Goal: Task Accomplishment & Management: Manage account settings

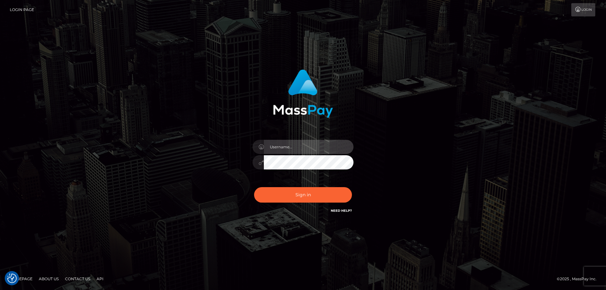
type input "[PERSON_NAME].Cirnat"
click at [347, 184] on div at bounding box center [296, 206] width 130 height 72
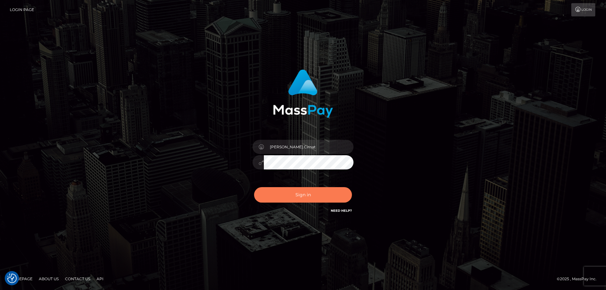
click at [289, 198] on button "Sign in" at bounding box center [303, 194] width 98 height 15
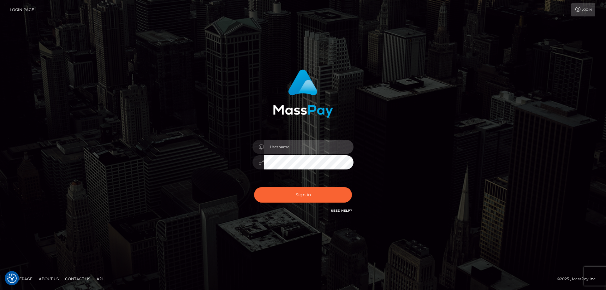
type input "Dan.Cirnat"
click at [352, 185] on div at bounding box center [296, 206] width 130 height 72
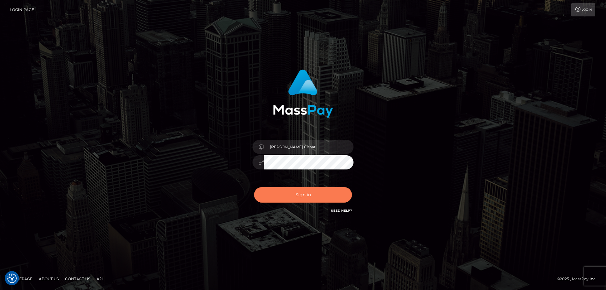
click at [296, 192] on button "Sign in" at bounding box center [303, 194] width 98 height 15
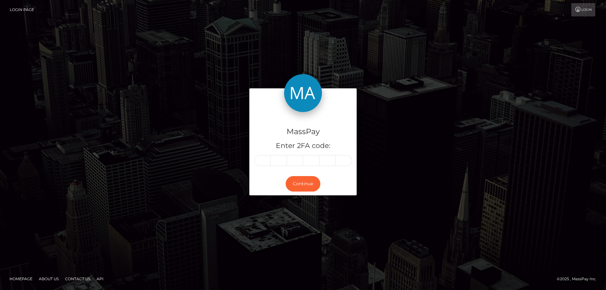
click at [262, 159] on input "text" at bounding box center [262, 160] width 16 height 11
type input "8"
type input "7"
type input "0"
type input "9"
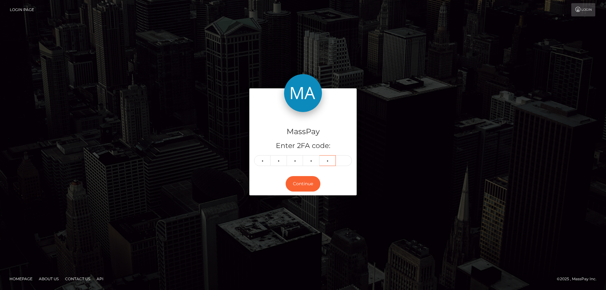
type input "5"
type input "1"
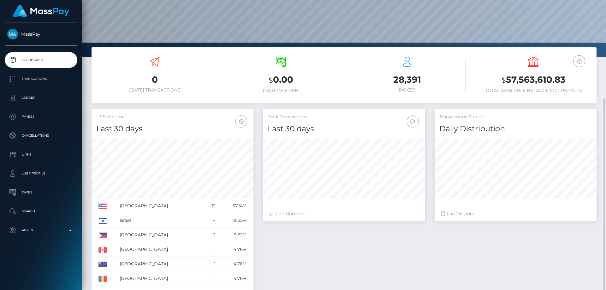
scroll to position [122, 0]
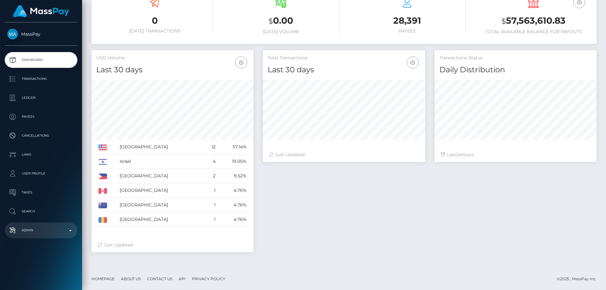
click at [43, 232] on p "Admin" at bounding box center [41, 230] width 68 height 9
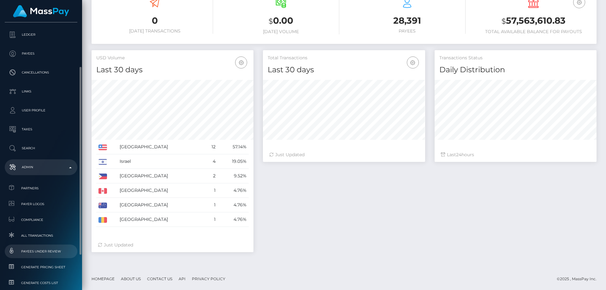
click at [53, 250] on span "Payees under Review" at bounding box center [41, 251] width 68 height 7
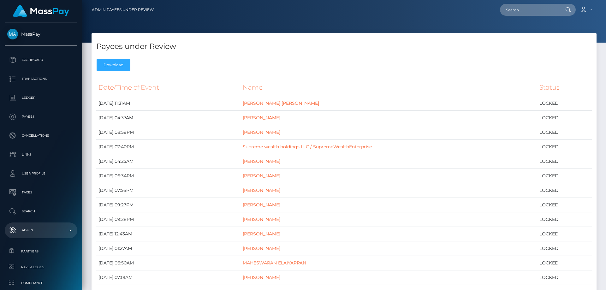
click at [421, 55] on div "Payees under Review Download" at bounding box center [344, 53] width 505 height 41
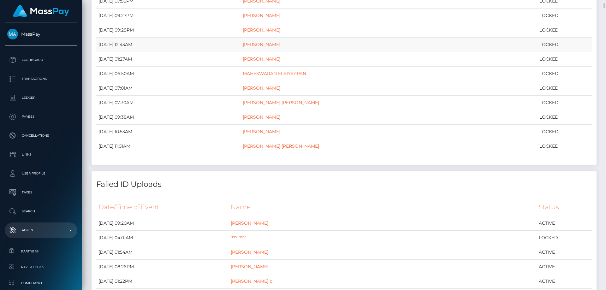
scroll to position [221, 0]
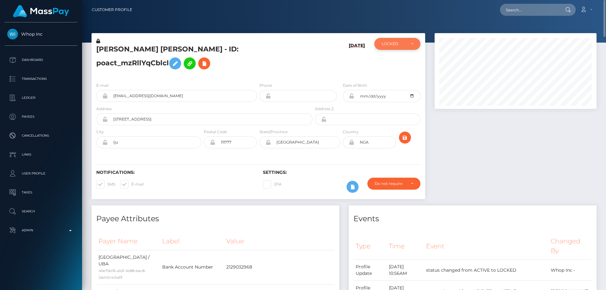
click at [401, 47] on div "LOCKED" at bounding box center [398, 44] width 46 height 12
click at [386, 62] on span "ACTIVE" at bounding box center [389, 61] width 14 height 6
select select "ACTIVE"
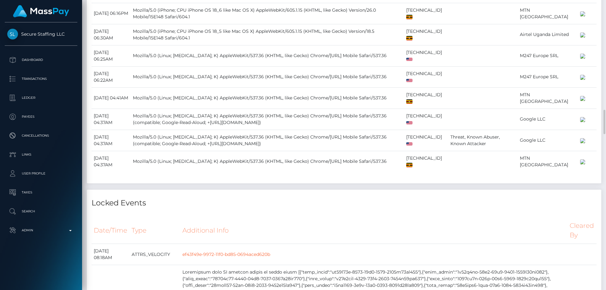
scroll to position [1453, 0]
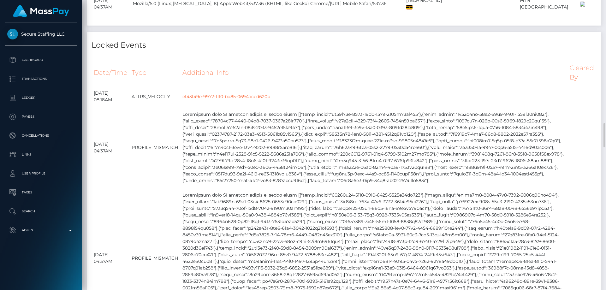
checkbox input "true"
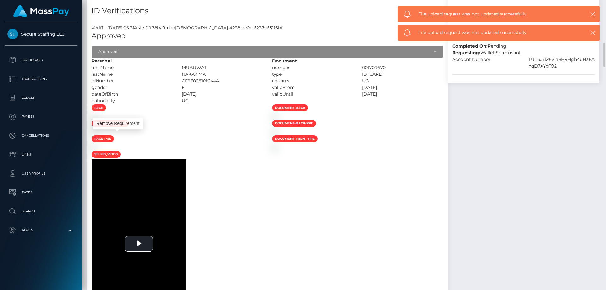
scroll to position [379, 0]
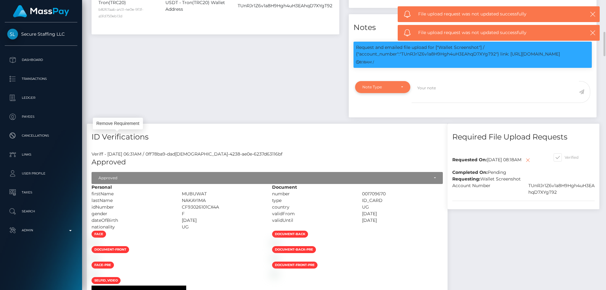
click at [377, 90] on div "Note Type" at bounding box center [379, 87] width 33 height 5
click at [373, 120] on span "Compliance" at bounding box center [374, 118] width 23 height 6
select select "COMPLIANCE"
click at [423, 103] on textarea at bounding box center [495, 92] width 167 height 22
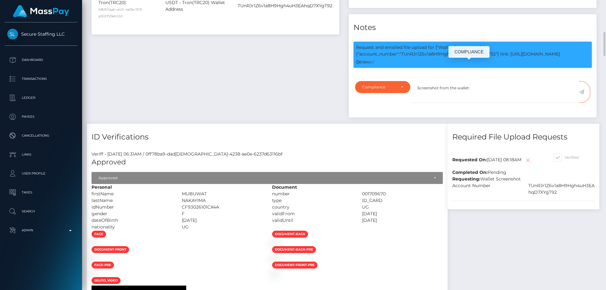
click at [431, 57] on p "Request and emailed file upload for ["Wallet Screenshot"] / {"account_number":"…" at bounding box center [472, 50] width 233 height 13
copy p "TUnRJr1Z6v1a8H9Hgh4uH3EAhqD7XYgT92"
click at [491, 103] on textarea "Screenshot from the wallet:" at bounding box center [495, 92] width 167 height 22
paste textarea "TUnRJr1Z6v1a8H9Hgh4uH3EAhqD7XYgT92"
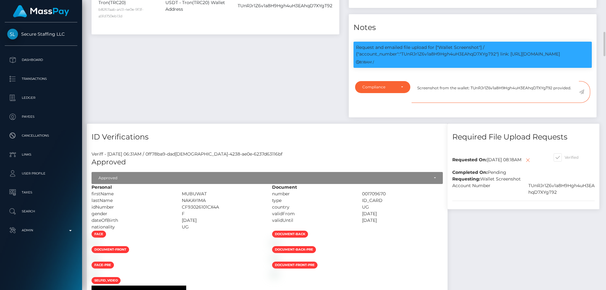
type textarea "Screenshot from the wallet: TUnRJr1Z6v1a8H9Hgh4uH3EAhqD7XYgT92 provided."
click at [582, 94] on icon at bounding box center [581, 91] width 5 height 5
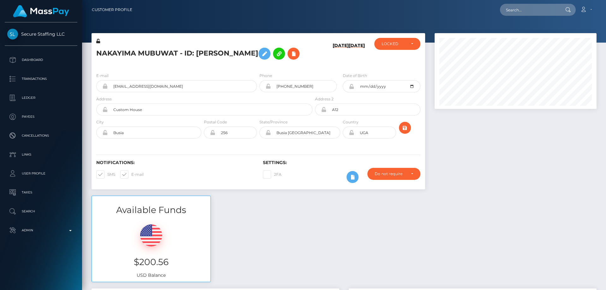
scroll to position [76, 162]
click at [398, 46] on div "LOCKED" at bounding box center [394, 43] width 24 height 5
click at [398, 60] on link "ACTIVE" at bounding box center [398, 61] width 46 height 12
select select "ACTIVE"
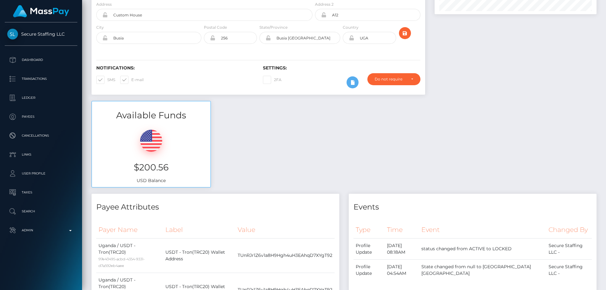
scroll to position [0, 0]
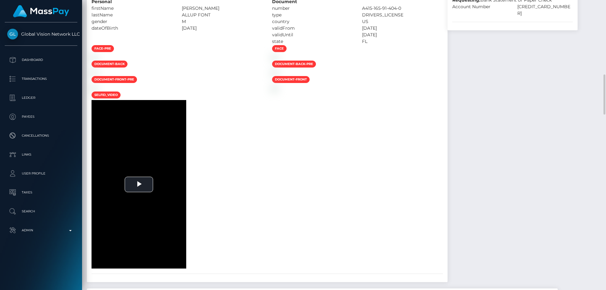
scroll to position [411, 0]
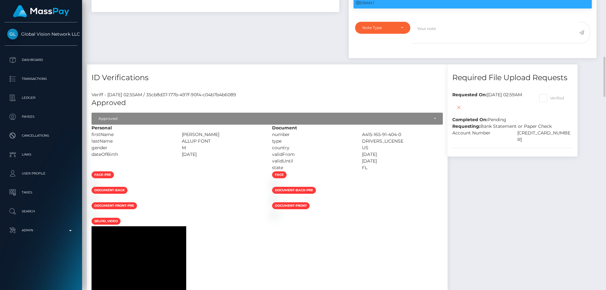
drag, startPoint x: 256, startPoint y: 142, endPoint x: 221, endPoint y: 144, distance: 35.1
click at [221, 138] on div "DAVID EMILIO" at bounding box center [222, 134] width 90 height 7
copy div "DAVID EMILIO"
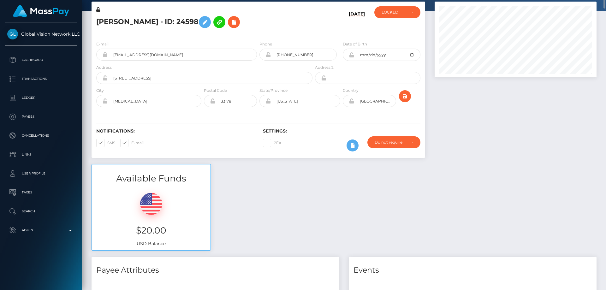
scroll to position [0, 0]
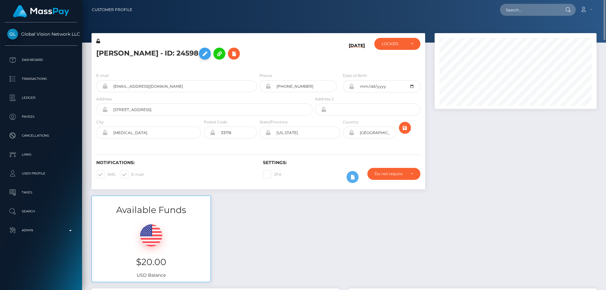
click at [201, 53] on icon at bounding box center [205, 54] width 8 height 8
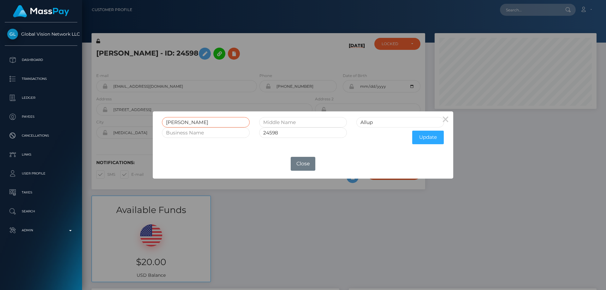
drag, startPoint x: 201, startPoint y: 123, endPoint x: 160, endPoint y: 126, distance: 41.2
click at [160, 126] on div "David" at bounding box center [205, 122] width 97 height 10
paste input "AVID EMILIO"
type input "DAVID EMILIO"
click at [423, 139] on button "Update" at bounding box center [429, 138] width 32 height 14
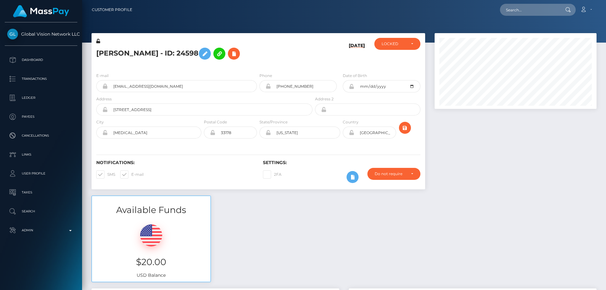
scroll to position [76, 162]
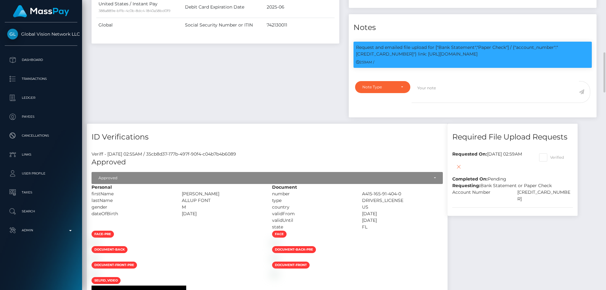
drag, startPoint x: 252, startPoint y: 200, endPoint x: 225, endPoint y: 199, distance: 26.9
click at [218, 201] on div "ALLUP FONT" at bounding box center [222, 200] width 90 height 7
copy div "ALLUP FONT"
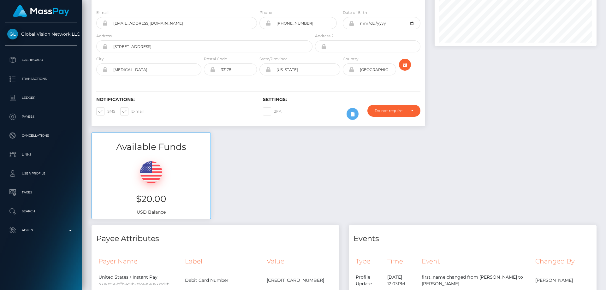
scroll to position [0, 0]
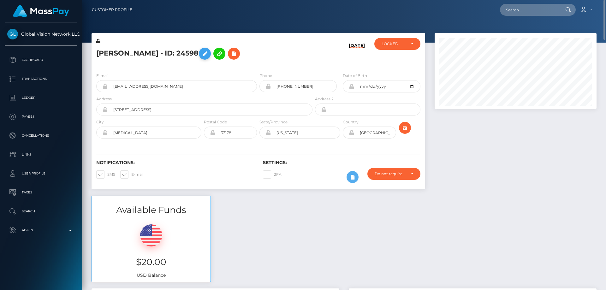
click at [211, 49] on button at bounding box center [205, 54] width 12 height 12
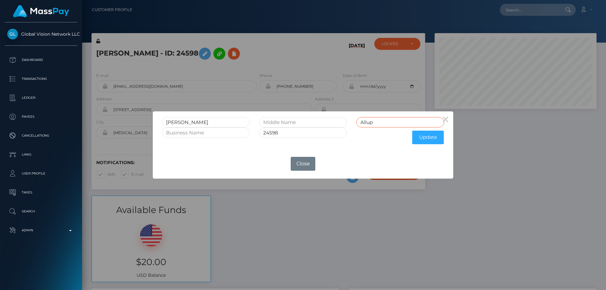
drag, startPoint x: 380, startPoint y: 122, endPoint x: 356, endPoint y: 122, distance: 24.0
click at [356, 122] on div "Allup" at bounding box center [400, 122] width 97 height 10
paste input "LLUP FONT"
type input "ALLUP FONT"
click at [423, 136] on button "Update" at bounding box center [429, 138] width 32 height 14
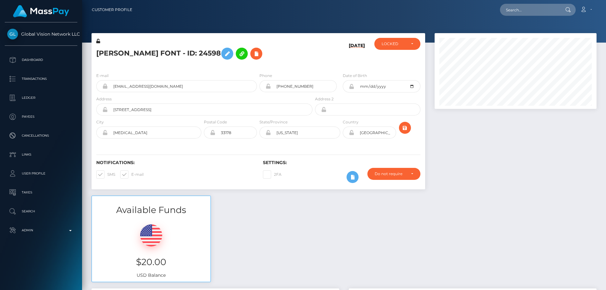
scroll to position [76, 162]
click at [99, 41] on icon at bounding box center [98, 41] width 4 height 4
click at [400, 45] on div "LOCKED" at bounding box center [394, 43] width 24 height 5
click at [401, 60] on link "ACTIVE" at bounding box center [398, 61] width 46 height 12
select select "ACTIVE"
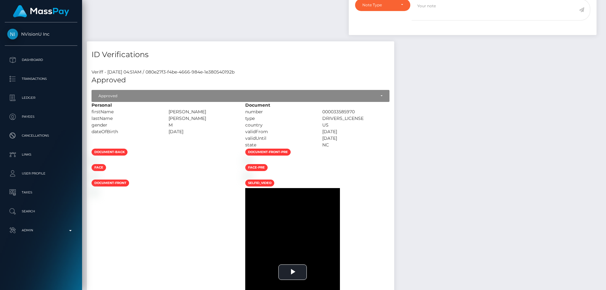
scroll to position [284, 0]
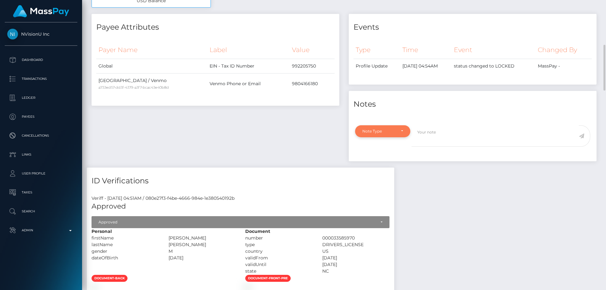
click at [374, 134] on div "Note Type" at bounding box center [379, 131] width 33 height 5
click at [380, 158] on link "Compliance" at bounding box center [382, 162] width 55 height 12
select select "COMPLIANCE"
click at [432, 137] on textarea at bounding box center [495, 136] width 167 height 22
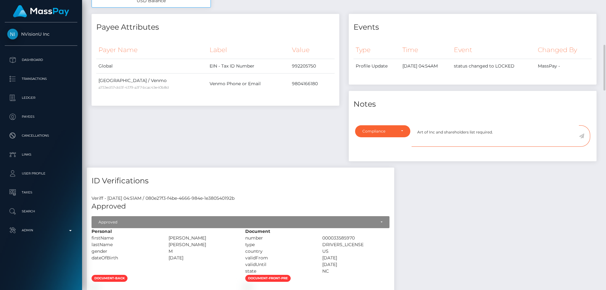
type textarea "Art of Inc and shareholders list required."
click at [584, 136] on icon at bounding box center [581, 136] width 5 height 5
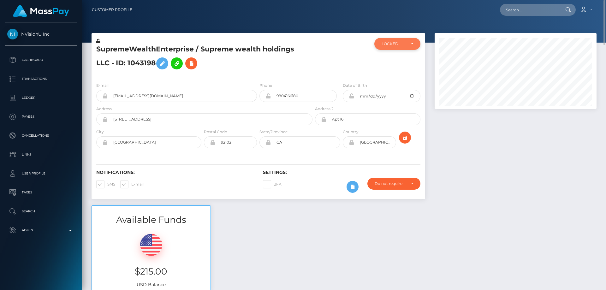
click at [409, 46] on div "LOCKED" at bounding box center [398, 43] width 32 height 5
click at [393, 76] on span "DEACTIVE" at bounding box center [392, 74] width 20 height 6
select select "DEACTIVE"
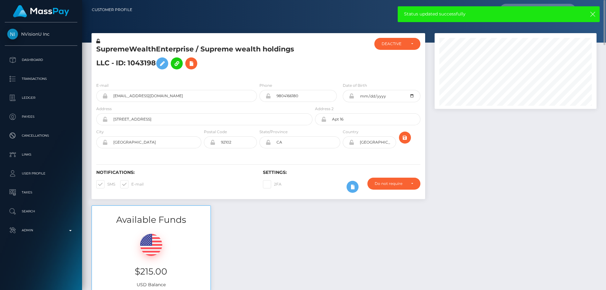
click at [132, 64] on h5 "SupremeWealthEnterprise / Supreme wealth holdings LLC - ID: 1043198" at bounding box center [202, 59] width 213 height 28
click at [131, 64] on h5 "SupremeWealthEnterprise / Supreme wealth holdings LLC - ID: 1043198" at bounding box center [202, 59] width 213 height 28
copy h5 "SupremeWealthEnterprise / Supreme wealth holdings LLC - ID: 1043198"
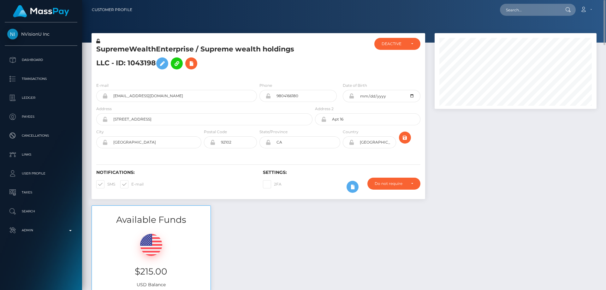
click at [242, 77] on div "E-mail [EMAIL_ADDRESS][DOMAIN_NAME] Phone 9804166180 Address" at bounding box center [259, 115] width 334 height 77
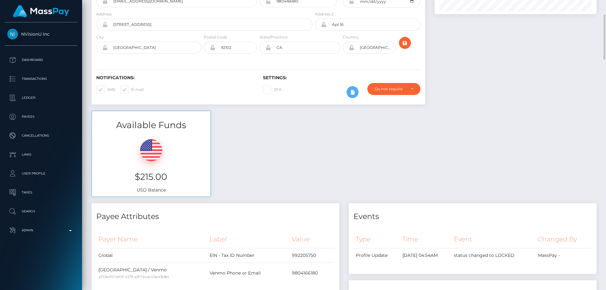
scroll to position [0, 0]
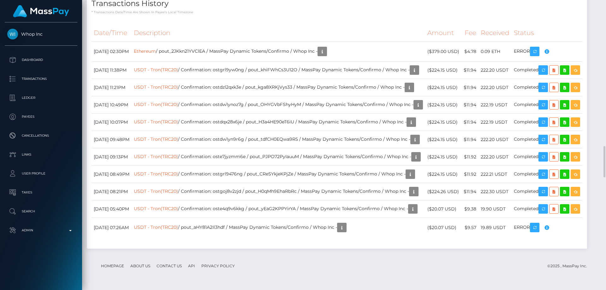
scroll to position [1485, 0]
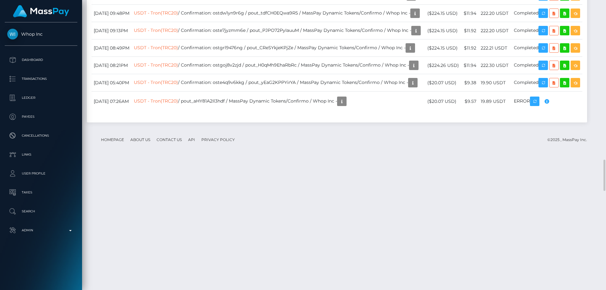
checkbox input "true"
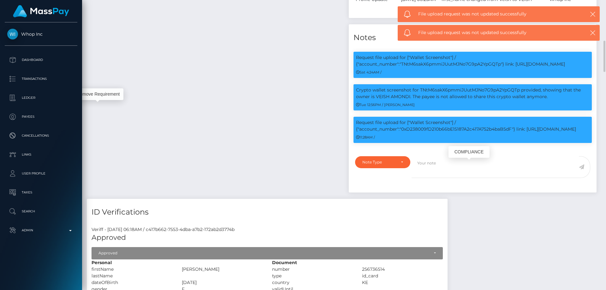
scroll to position [76, 162]
click at [455, 133] on p "Request file upload for ["Wallet Screenshot"] / {"account_number":"0xD238009fD2…" at bounding box center [472, 125] width 233 height 13
copy p "0xD238009fD210b66bE15187A2c417A752b4baB5dF"
click at [383, 165] on div "Note Type" at bounding box center [379, 162] width 33 height 5
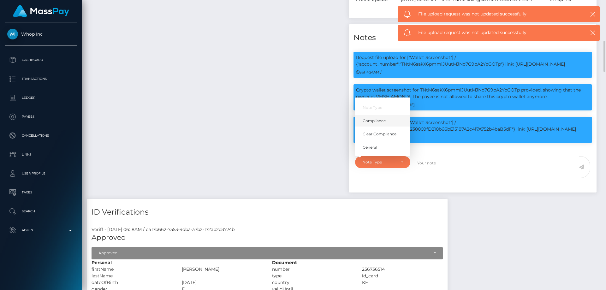
click at [381, 124] on span "Compliance" at bounding box center [374, 121] width 23 height 6
select select "COMPLIANCE"
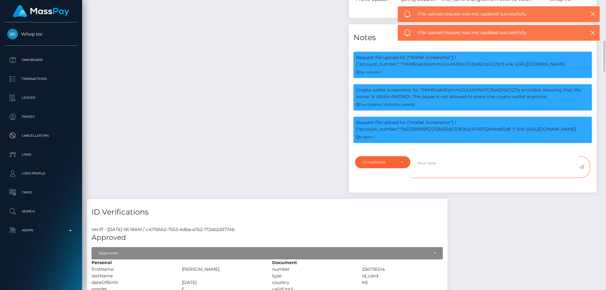
click at [441, 178] on textarea at bounding box center [495, 167] width 167 height 22
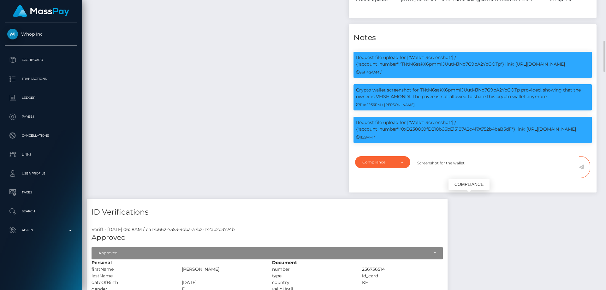
paste textarea "0xD238009fD210b66bE15187A2c417A752b4baB5dF"
type textarea "Screenshot for the wallet: 0xD238009fD210b66bE15187A2c417A752b4baB5dF provided."
click at [583, 170] on icon at bounding box center [581, 167] width 5 height 5
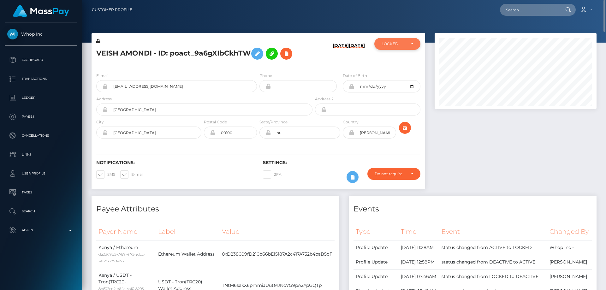
drag, startPoint x: 405, startPoint y: 41, endPoint x: 404, endPoint y: 54, distance: 13.7
click at [405, 41] on div "LOCKED" at bounding box center [398, 44] width 46 height 12
click at [400, 60] on link "ACTIVE" at bounding box center [398, 61] width 46 height 12
select select "ACTIVE"
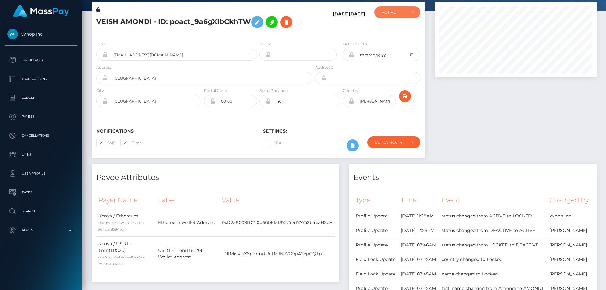
scroll to position [0, 0]
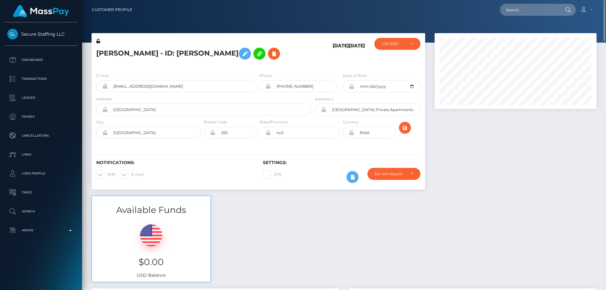
drag, startPoint x: 99, startPoint y: 41, endPoint x: 208, endPoint y: 168, distance: 166.8
click at [99, 41] on icon at bounding box center [98, 41] width 4 height 4
click at [353, 87] on icon at bounding box center [351, 86] width 5 height 5
click at [352, 132] on icon at bounding box center [351, 132] width 5 height 5
click at [395, 50] on div "LOCKED" at bounding box center [398, 44] width 46 height 12
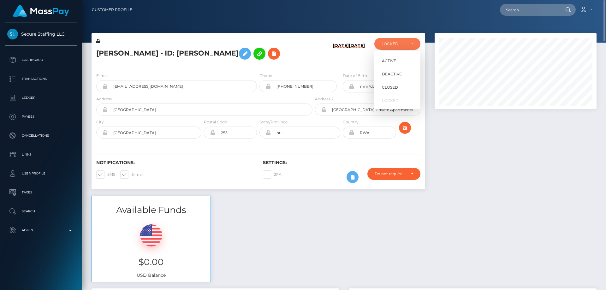
scroll to position [76, 162]
click at [389, 59] on span "ACTIVE" at bounding box center [389, 61] width 14 height 6
select select "ACTIVE"
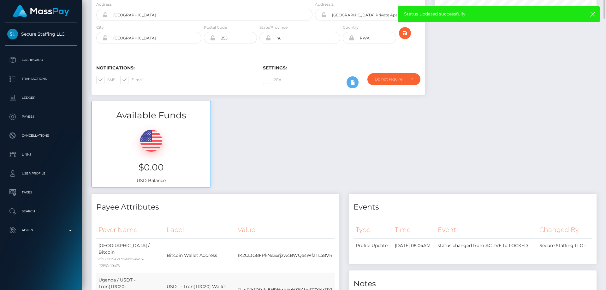
scroll to position [0, 0]
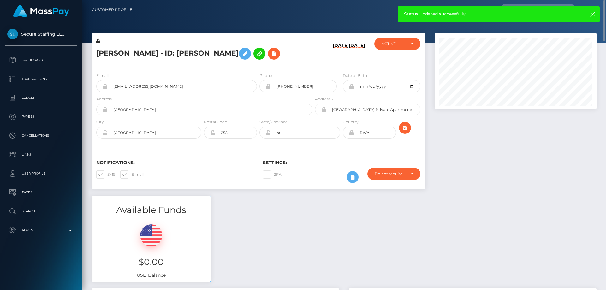
click at [165, 55] on h5 "[PERSON_NAME] - ID: [PERSON_NAME]" at bounding box center [202, 54] width 213 height 18
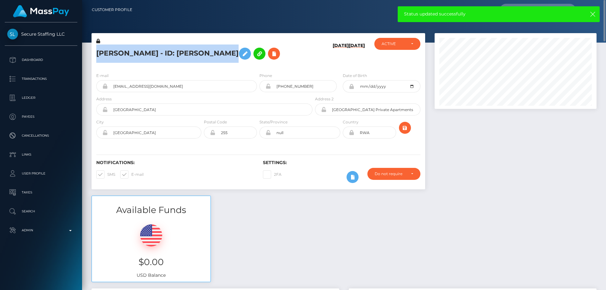
click at [165, 55] on h5 "[PERSON_NAME] - ID: [PERSON_NAME]" at bounding box center [202, 54] width 213 height 18
copy h5 "[PERSON_NAME] - ID: [PERSON_NAME]"
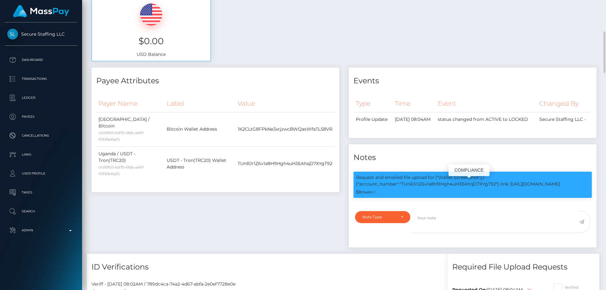
scroll to position [76, 162]
click at [449, 188] on p "Request and emailed file upload for ["Wallet Screenshot"] / {"account_number":"…" at bounding box center [472, 180] width 233 height 13
copy p "TUnRJr1Z6v1a8H9Hgh4uH3EAhqD7XYgT92"
click at [256, 71] on div "Payee Attributes" at bounding box center [216, 77] width 248 height 19
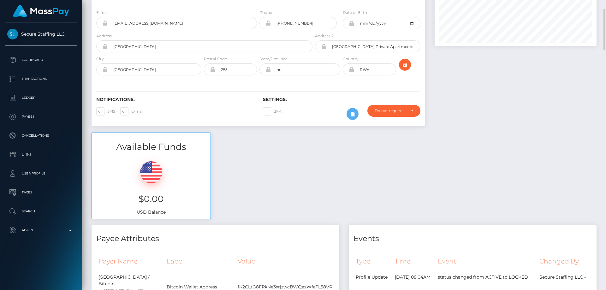
scroll to position [0, 0]
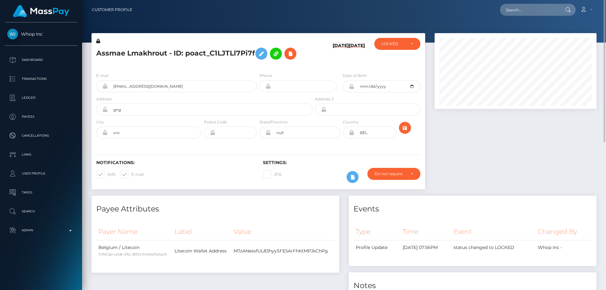
click at [151, 50] on h5 "Assmae Lmakhrout - ID: poact_C1LJTLl7Pi7f" at bounding box center [202, 54] width 213 height 18
copy h5 "Assmae Lmakhrout - ID: poact_C1LJTLl7Pi7f"
click at [216, 70] on div "E-mail [EMAIL_ADDRESS][DOMAIN_NAME] Phone Date of Birth" at bounding box center [259, 106] width 334 height 77
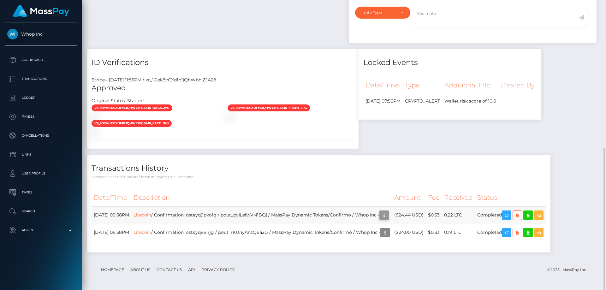
scroll to position [76, 162]
click at [388, 214] on icon "button" at bounding box center [385, 216] width 8 height 8
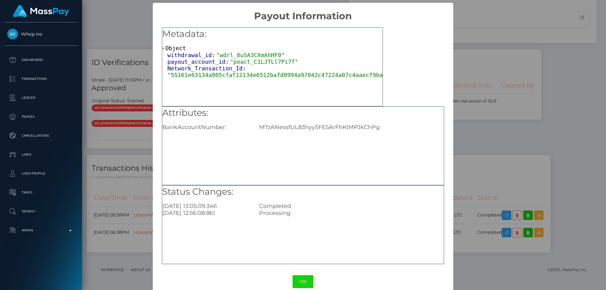
click at [317, 126] on div "M7zANessfUL83hyySFE5ArFhKtMPJkChPg" at bounding box center [352, 127] width 194 height 7
copy div "M7zANessfUL83hyySFE5ArFhKtMPJkChPg"
click at [519, 170] on div "× Payout Information Metadata: Object withdrawal_id: "wdrl_0uSA3CXmAhHF0" payou…" at bounding box center [303, 145] width 606 height 290
click at [504, 158] on div "× Payout Information Metadata: Object withdrawal_id: "wdrl_0uSA3CXmAhHF0" payou…" at bounding box center [303, 145] width 606 height 290
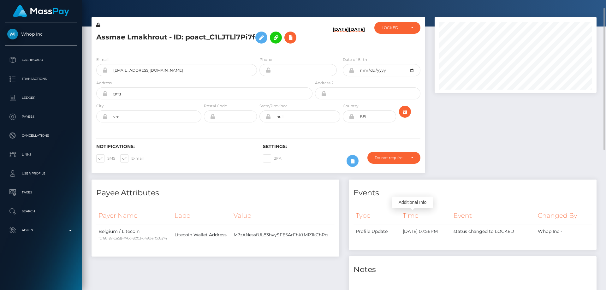
scroll to position [0, 0]
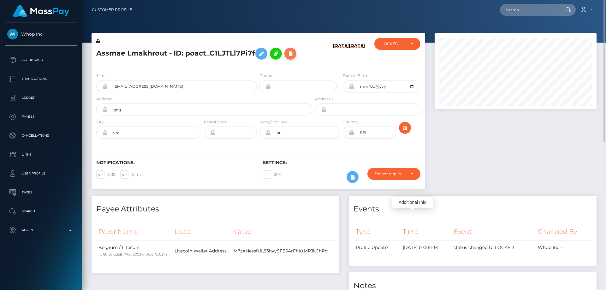
click at [291, 52] on icon at bounding box center [291, 54] width 8 height 8
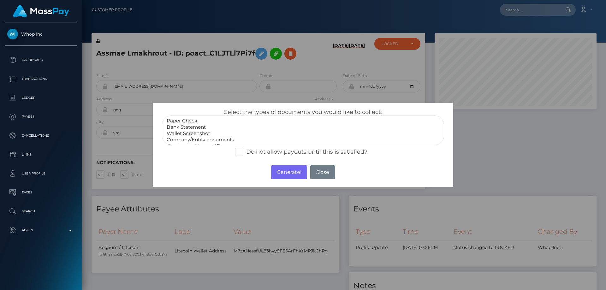
scroll to position [13, 0]
select select "Miscellaneous"
click at [193, 139] on option "Miscellaneous" at bounding box center [303, 140] width 274 height 6
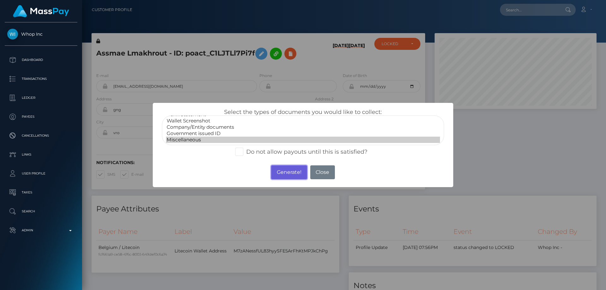
click at [284, 175] on button "Generate!" at bounding box center [289, 173] width 36 height 14
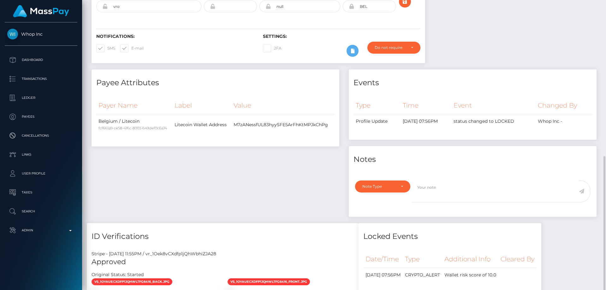
scroll to position [190, 0]
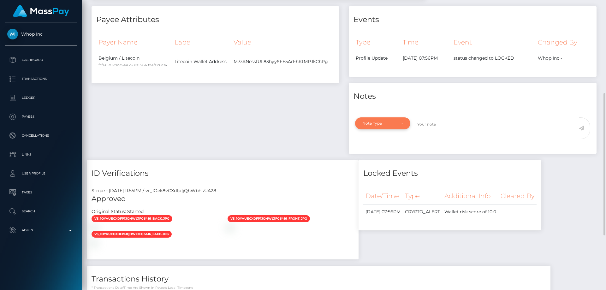
click at [384, 124] on div "Note Type" at bounding box center [379, 123] width 33 height 5
drag, startPoint x: 380, startPoint y: 155, endPoint x: 423, endPoint y: 144, distance: 44.4
click at [380, 154] on span "Compliance" at bounding box center [374, 154] width 23 height 6
select select "COMPLIANCE"
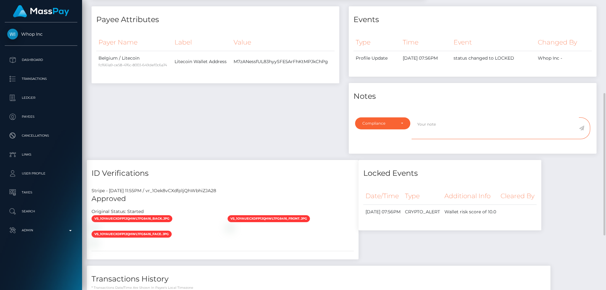
click at [431, 132] on textarea at bounding box center [495, 128] width 167 height 22
paste textarea "FixedFloat"
type textarea "The user is not allowed to send the funds to: FixedFloat. Confirmation required."
click at [582, 127] on icon at bounding box center [581, 128] width 5 height 5
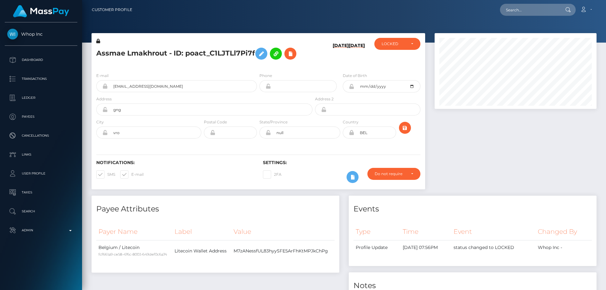
scroll to position [76, 162]
click at [396, 46] on div "LOCKED" at bounding box center [394, 43] width 24 height 5
click at [401, 75] on span "DEACTIVE" at bounding box center [392, 74] width 20 height 6
select select "DEACTIVE"
click at [157, 51] on h5 "Assmae Lmakhrout - ID: poact_C1LJTLl7Pi7f" at bounding box center [202, 54] width 213 height 18
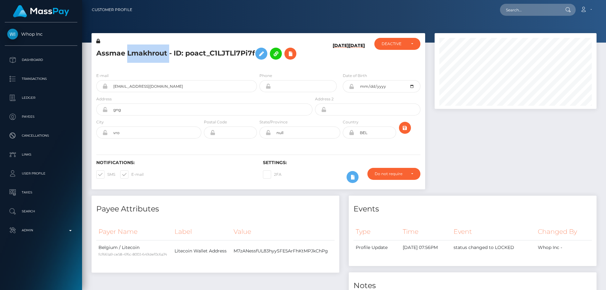
click at [157, 51] on h5 "Assmae Lmakhrout - ID: poact_C1LJTLl7Pi7f" at bounding box center [202, 54] width 213 height 18
copy h5 "Assmae Lmakhrout - ID: poact_C1LJTLl7Pi7f"
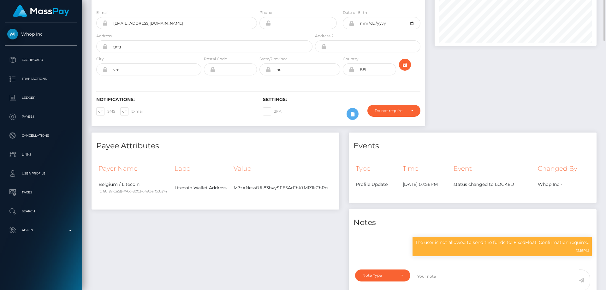
scroll to position [0, 0]
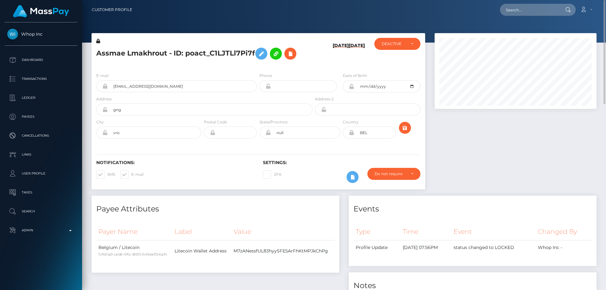
click at [531, 193] on div at bounding box center [516, 114] width 172 height 163
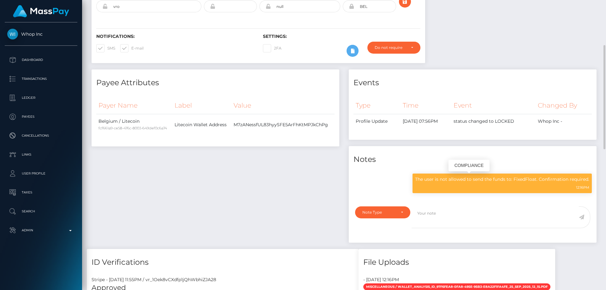
scroll to position [76, 162]
click at [465, 179] on p "The user is not allowed to send the funds to: FixedFloat. Confirmation required." at bounding box center [502, 179] width 174 height 7
copy div "The user is not allowed to send the funds to: FixedFloat. Confirmation required."
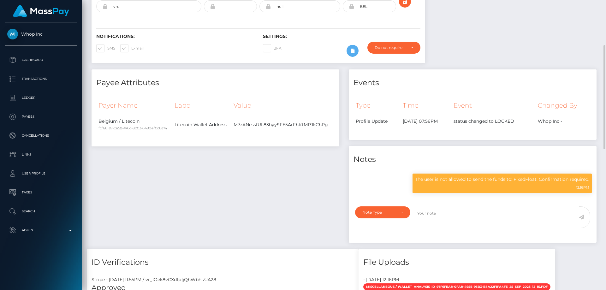
click at [220, 75] on div "Payee Attributes" at bounding box center [216, 78] width 248 height 19
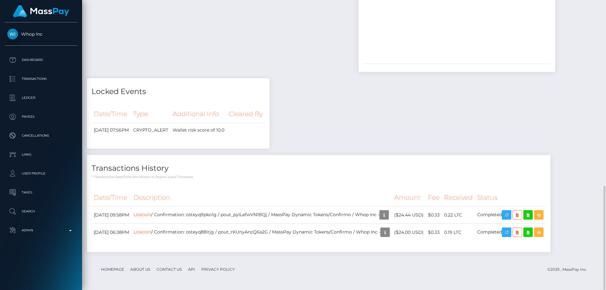
scroll to position [360, 0]
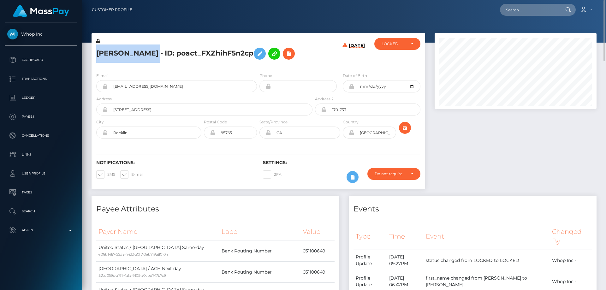
drag, startPoint x: 148, startPoint y: 53, endPoint x: 101, endPoint y: 52, distance: 46.7
click at [98, 52] on h5 "[PERSON_NAME] - ID: poact_FXZhihF5n2cp" at bounding box center [202, 54] width 213 height 18
copy h5 "[PERSON_NAME]"
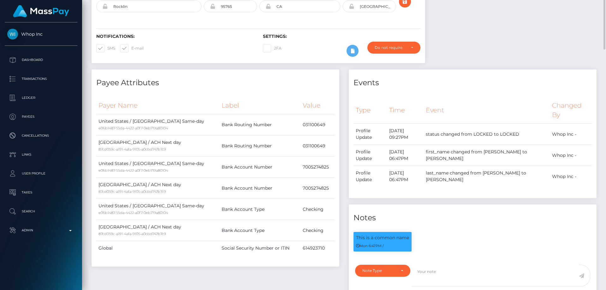
scroll to position [190, 0]
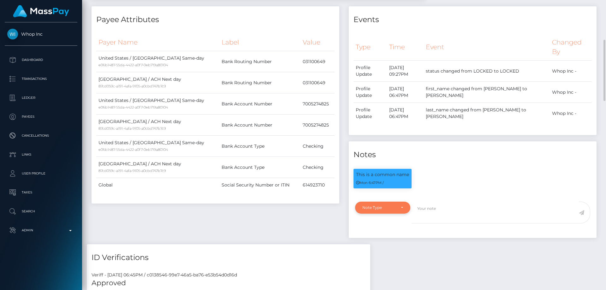
click at [385, 214] on div "Note Type" at bounding box center [382, 208] width 55 height 12
click at [392, 249] on span "Clear Compliance" at bounding box center [380, 252] width 34 height 6
select select "CLEAR_COMPLIANCE"
paste textarea "The hit refers to a person with a different Last Name ( Salazar )."
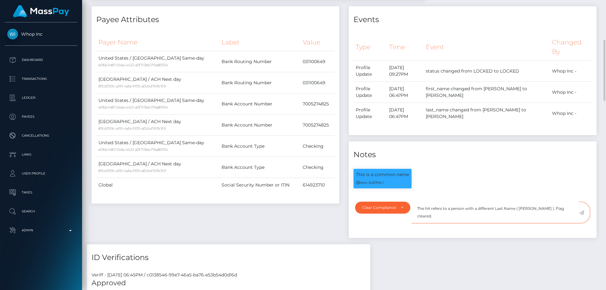
type textarea "The hit refers to a person with a different Last Name ( Salazar ). Flag cleared."
click at [582, 213] on icon at bounding box center [581, 212] width 5 height 5
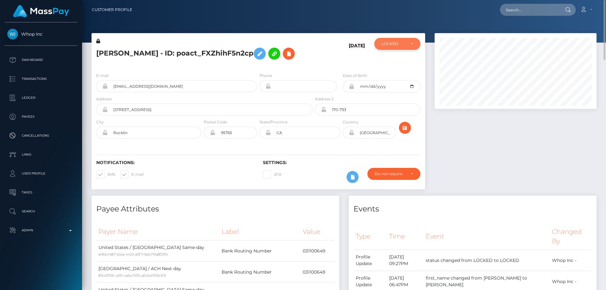
click at [395, 44] on div "LOCKED" at bounding box center [394, 43] width 24 height 5
click at [399, 62] on link "ACTIVE" at bounding box center [398, 61] width 46 height 12
select select "ACTIVE"
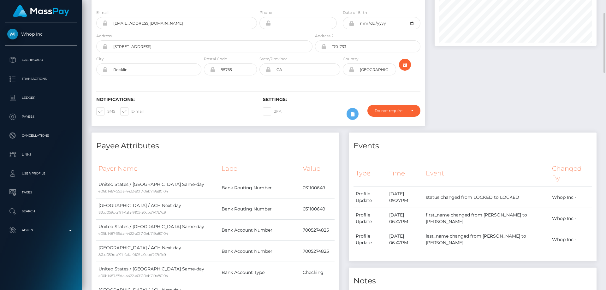
scroll to position [0, 0]
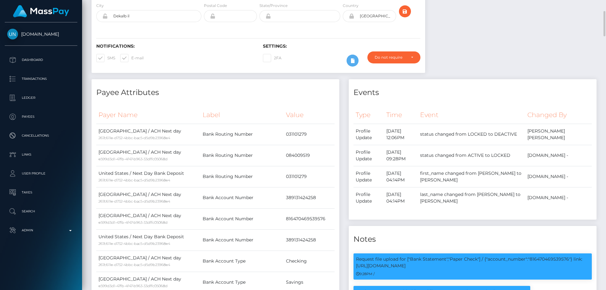
scroll to position [253, 0]
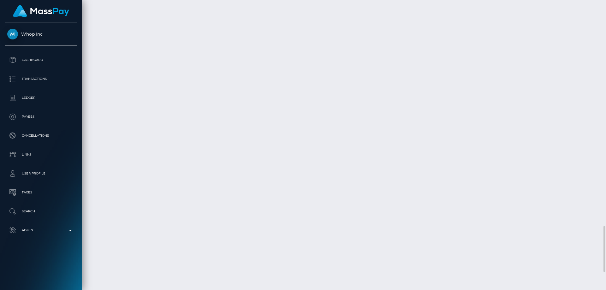
scroll to position [1295, 0]
checkbox input "true"
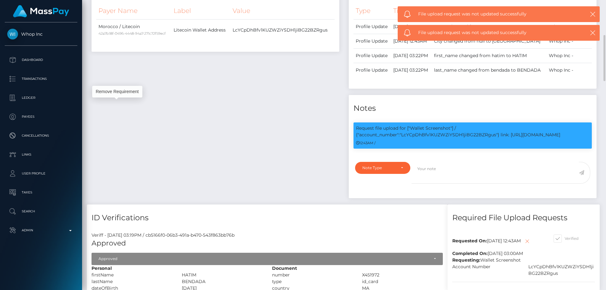
scroll to position [76, 162]
click at [440, 138] on p "Request file upload for ["Wallet Screenshot"] / {"account_number":"LcYCpDhBfv1K…" at bounding box center [472, 131] width 233 height 13
copy p "LcYCpDhBfv1KUZWZiYSDH1jiBG22BZRgus"
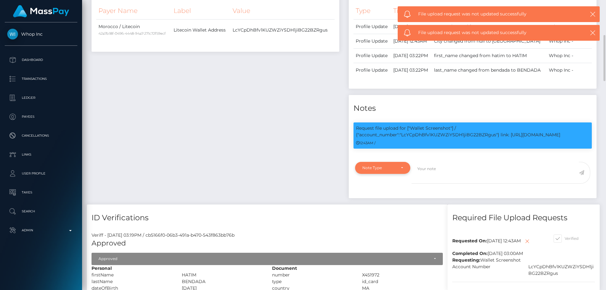
click at [389, 174] on div "Note Type" at bounding box center [382, 168] width 55 height 12
drag, startPoint x: 371, startPoint y: 237, endPoint x: 380, endPoint y: 235, distance: 9.1
click at [372, 204] on link "Compliance" at bounding box center [382, 198] width 55 height 12
select select "COMPLIANCE"
click at [436, 184] on textarea at bounding box center [495, 173] width 167 height 22
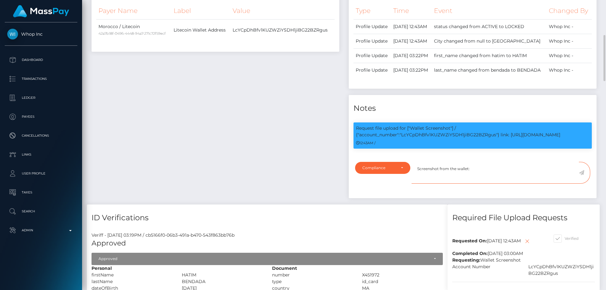
paste textarea "LcYCpDhBfv1KUZWZiYSDH1jiBG22BZRgus"
type textarea "Screenshot from the wallet: LcYCpDhBfv1KUZWZiYSDH1jiBG22BZRgus provided."
click at [581, 175] on icon at bounding box center [581, 172] width 5 height 5
drag, startPoint x: 280, startPoint y: 163, endPoint x: 287, endPoint y: 103, distance: 60.1
click at [280, 162] on div "Payee Attributes Payer Name Label Value Morocco / Litecoin 42a7b18f-0496-4448-9…" at bounding box center [215, 90] width 257 height 230
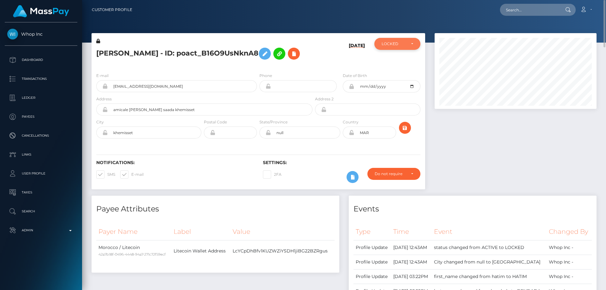
click at [392, 43] on div "LOCKED" at bounding box center [394, 43] width 24 height 5
click at [394, 59] on span "ACTIVE" at bounding box center [389, 61] width 14 height 6
select select "ACTIVE"
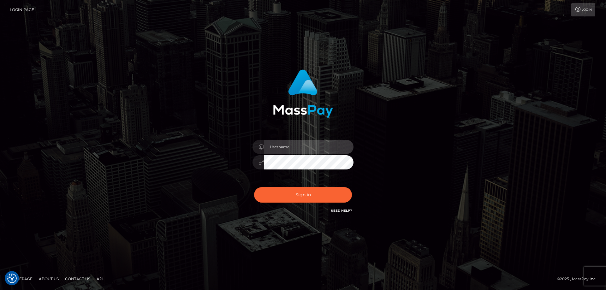
type input "[PERSON_NAME].Cirnat"
click at [349, 184] on div at bounding box center [296, 206] width 130 height 72
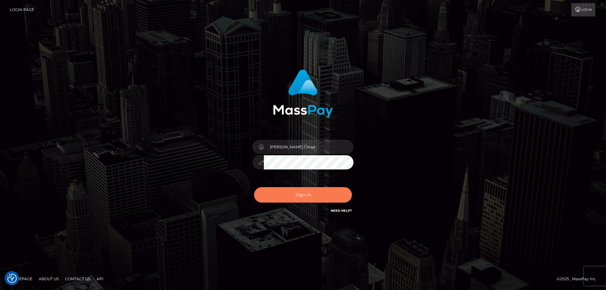
click at [328, 199] on button "Sign in" at bounding box center [303, 194] width 98 height 15
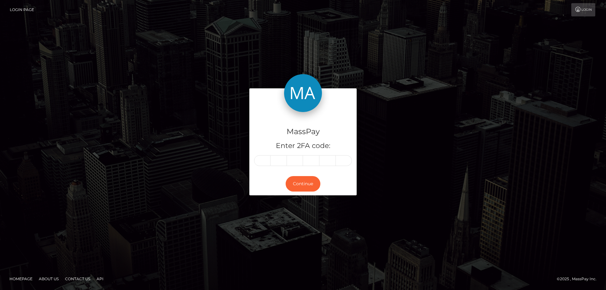
click at [262, 161] on input "text" at bounding box center [262, 160] width 16 height 11
type input "2"
type input "1"
type input "7"
type input "2"
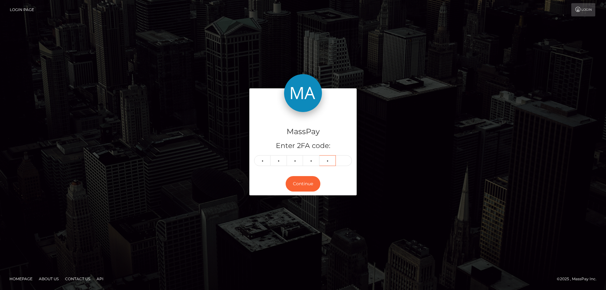
type input "7"
type input "6"
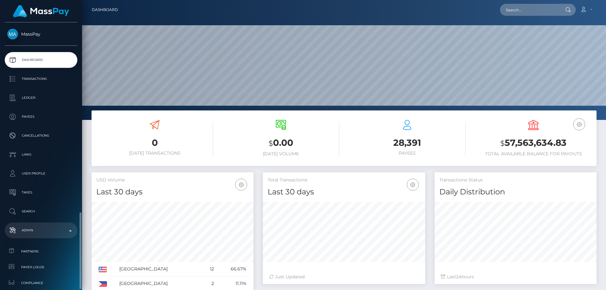
scroll to position [112, 162]
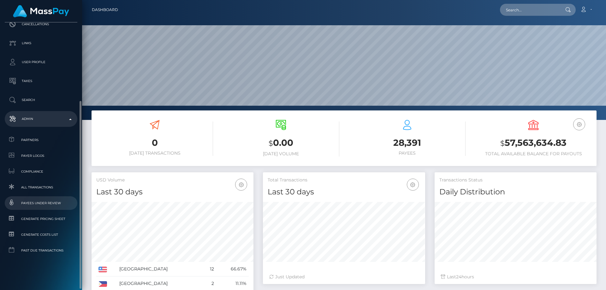
click at [48, 202] on span "Payees under Review" at bounding box center [41, 203] width 68 height 7
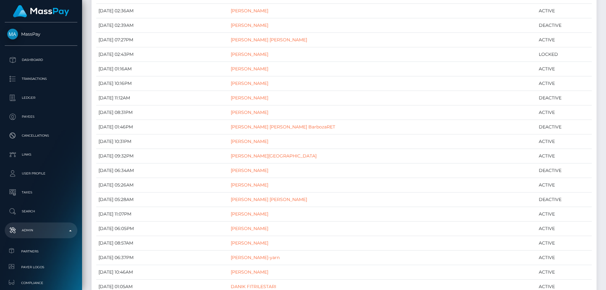
scroll to position [15696, 0]
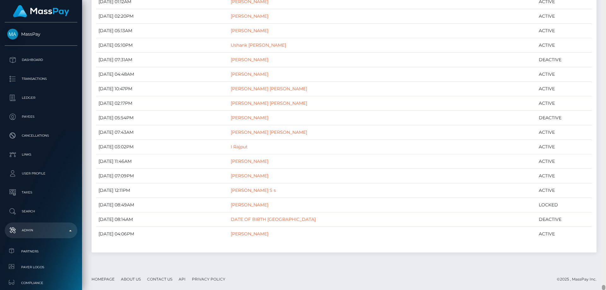
drag, startPoint x: 604, startPoint y: 4, endPoint x: 601, endPoint y: 303, distance: 298.2
click at [601, 290] on html "MassPay Dashboard Transactions Ledger Payees Cancellations Links" at bounding box center [303, 145] width 606 height 290
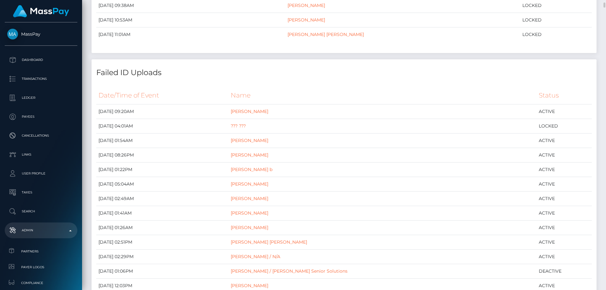
scroll to position [30, 0]
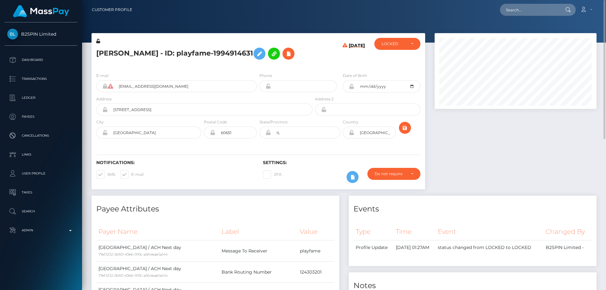
click at [192, 51] on h5 "GEORGE RODRIGUEZ - ID: playfame-1994914631" at bounding box center [202, 54] width 213 height 18
copy h5 "GEORGE RODRIGUEZ - ID: playfame-1994914631"
click at [497, 180] on div at bounding box center [516, 114] width 172 height 163
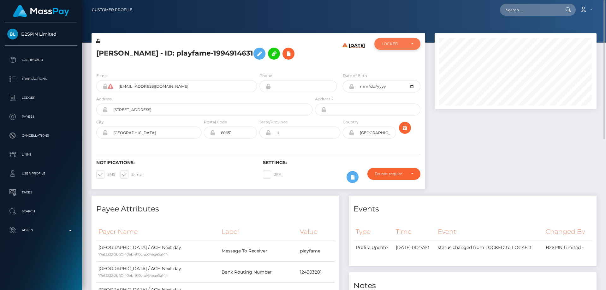
click at [395, 48] on div "LOCKED" at bounding box center [398, 44] width 46 height 12
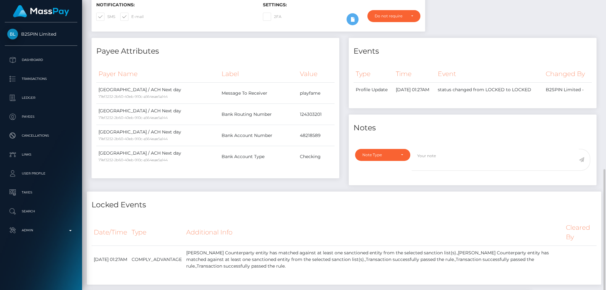
scroll to position [221, 0]
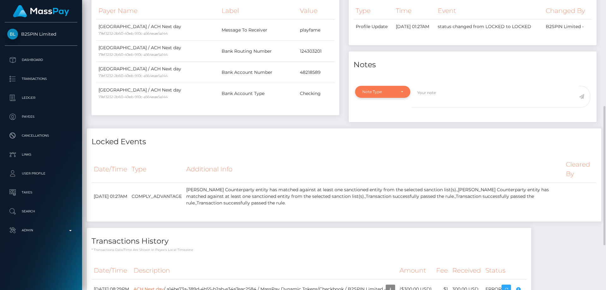
click at [381, 94] on div "Note Type" at bounding box center [379, 91] width 33 height 5
click at [383, 125] on span "Compliance" at bounding box center [374, 122] width 23 height 6
select select "COMPLIANCE"
click at [429, 108] on textarea at bounding box center [495, 97] width 167 height 22
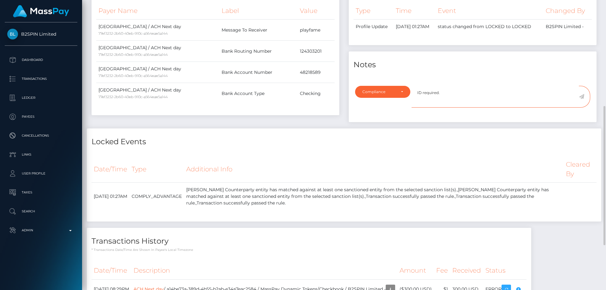
type textarea "ID required."
click at [581, 99] on icon at bounding box center [581, 96] width 5 height 5
click at [430, 148] on h4 "Locked Events" at bounding box center [344, 141] width 505 height 11
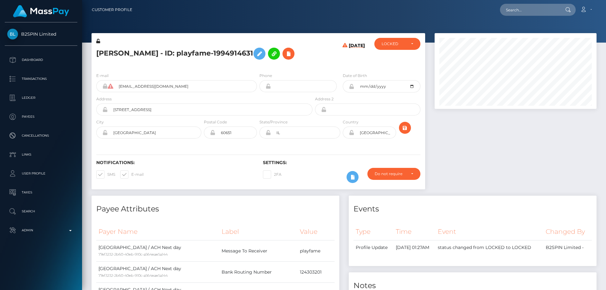
scroll to position [76, 162]
click at [395, 40] on div "LOCKED" at bounding box center [398, 44] width 46 height 12
click at [391, 75] on span "DEACTIVE" at bounding box center [392, 74] width 20 height 6
select select "DEACTIVE"
drag, startPoint x: 196, startPoint y: 70, endPoint x: 146, endPoint y: 6, distance: 81.4
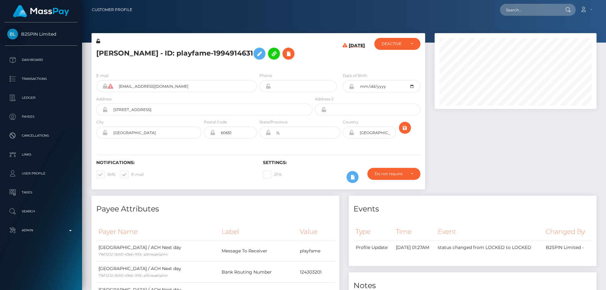
click at [197, 63] on h5 "GEORGE RODRIGUEZ - ID: playfame-1994914631" at bounding box center [202, 54] width 213 height 18
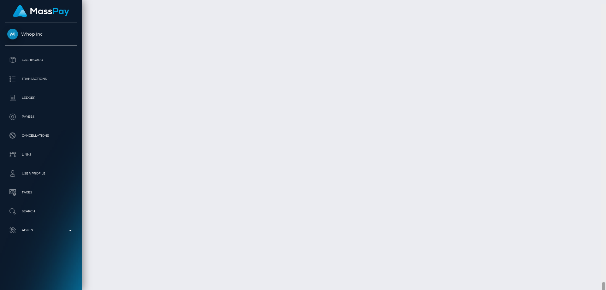
scroll to position [6833, 0]
drag, startPoint x: 605, startPoint y: 230, endPoint x: 603, endPoint y: 303, distance: 72.4
click at [603, 290] on html "Whop Inc Dashboard Transactions Ledger Payees Cancellations Links" at bounding box center [303, 145] width 606 height 290
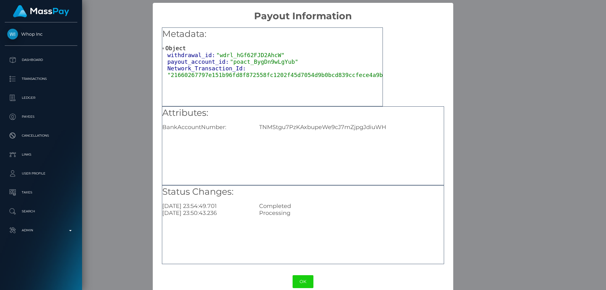
click at [293, 126] on div "TNMStgu7PzKAxbupeWe9cJ7mZjpgJdiuWH" at bounding box center [352, 127] width 194 height 7
copy div "TNMStgu7PzKAxbupeWe9cJ7mZjpgJdiuWH"
click at [496, 138] on div "× Payout Information Metadata: Object withdrawal_id: "wdrl_hGf62FJD2AhcW" payou…" at bounding box center [303, 145] width 606 height 290
click at [493, 174] on div "× Payout Information Metadata: Object withdrawal_id: "wdrl_hGf62FJD2AhcW" payou…" at bounding box center [303, 145] width 606 height 290
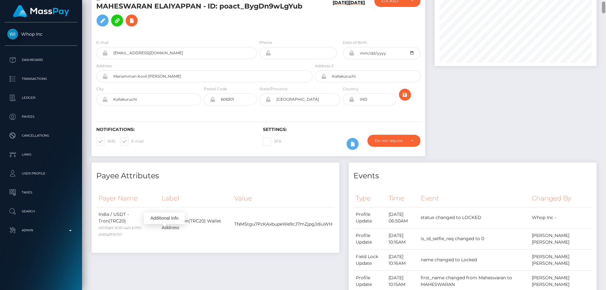
scroll to position [0, 0]
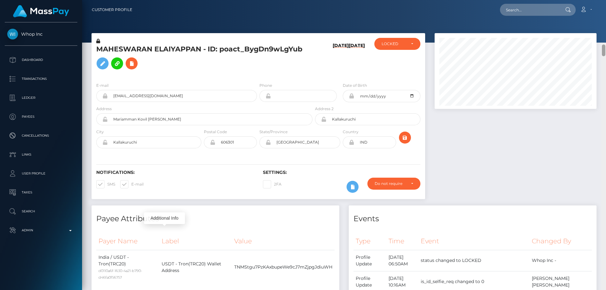
drag, startPoint x: 604, startPoint y: 241, endPoint x: 606, endPoint y: -11, distance: 252.4
click at [606, 0] on html "Whop Inc Dashboard Transactions Ledger Payees Cancellations Links" at bounding box center [303, 145] width 606 height 290
click at [133, 64] on icon at bounding box center [132, 64] width 8 height 8
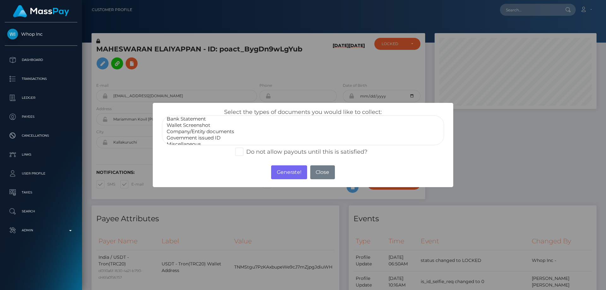
scroll to position [13, 0]
select select "Miscellaneous"
click at [192, 138] on option "Miscellaneous" at bounding box center [303, 140] width 274 height 6
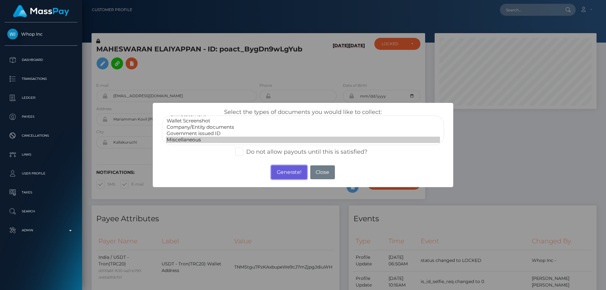
click at [288, 173] on button "Generate!" at bounding box center [289, 173] width 36 height 14
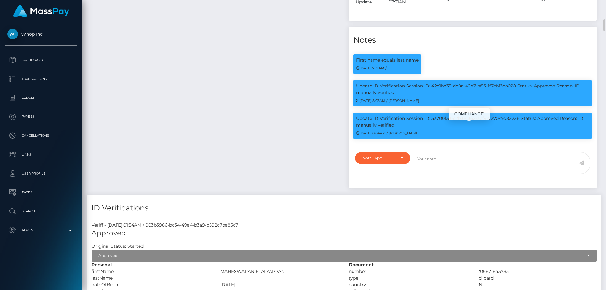
scroll to position [76, 162]
drag, startPoint x: 377, startPoint y: 164, endPoint x: 379, endPoint y: 172, distance: 8.4
click at [377, 164] on div "Note Type" at bounding box center [382, 158] width 55 height 12
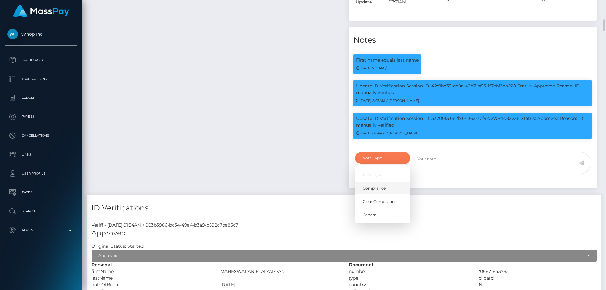
click at [385, 194] on link "Compliance" at bounding box center [382, 189] width 55 height 12
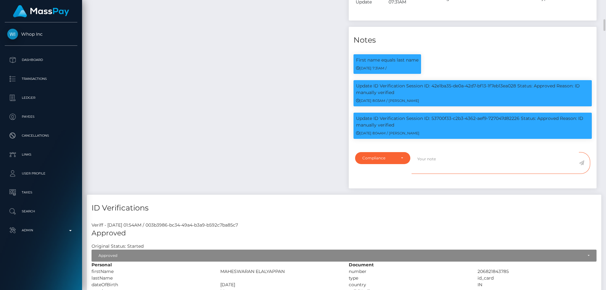
click at [443, 172] on textarea at bounding box center [495, 163] width 167 height 22
click at [428, 172] on textarea at bounding box center [495, 163] width 167 height 22
click at [364, 161] on div "Compliance" at bounding box center [379, 158] width 33 height 5
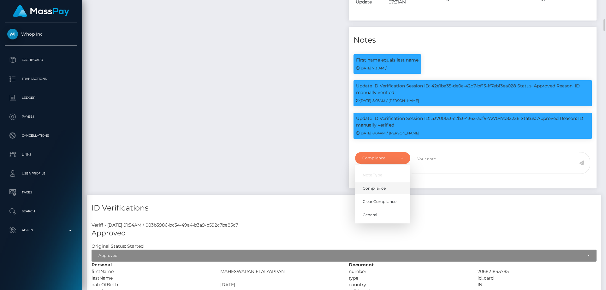
click at [373, 191] on span "Compliance" at bounding box center [374, 189] width 23 height 6
select select "COMPLIANCE"
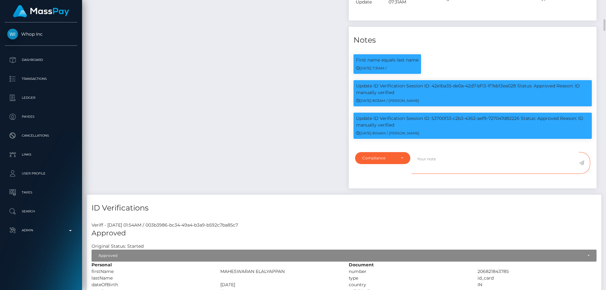
click at [455, 170] on textarea at bounding box center [495, 163] width 167 height 22
click at [451, 172] on textarea "The user" at bounding box center [495, 163] width 167 height 22
paste textarea "Shuffle.com"
type textarea "The user is not allowed to send funds to Shuffle.com. Confirmation required."
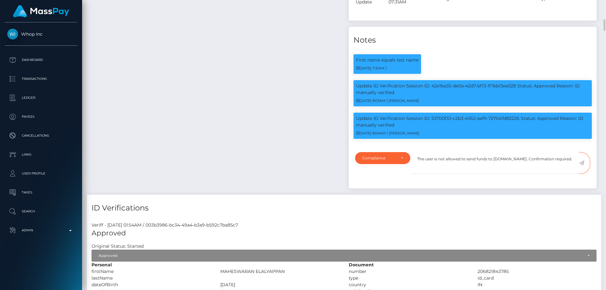
click at [583, 166] on icon at bounding box center [581, 162] width 5 height 5
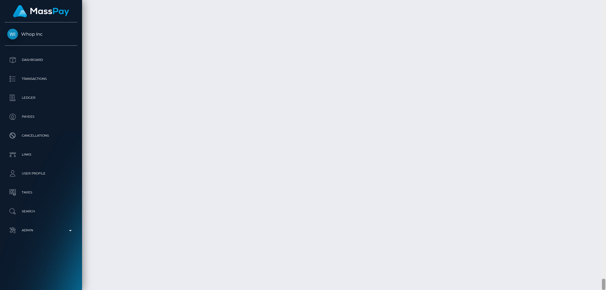
scroll to position [6992, 0]
drag, startPoint x: 603, startPoint y: 236, endPoint x: 603, endPoint y: 281, distance: 45.5
click at [603, 281] on div at bounding box center [603, 282] width 3 height 11
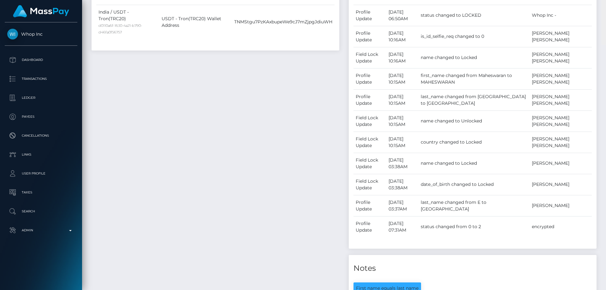
scroll to position [0, 0]
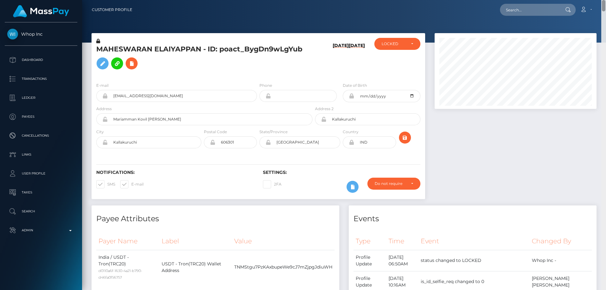
drag, startPoint x: 604, startPoint y: 261, endPoint x: 606, endPoint y: -5, distance: 266.0
click at [606, 0] on html "Whop Inc Dashboard Transactions Ledger Payees Cancellations Links" at bounding box center [303, 145] width 606 height 290
click at [214, 70] on h5 "MAHESWARAN ELAIYAPPAN - ID: poact_BygDn9wLgYub" at bounding box center [202, 59] width 213 height 28
click at [393, 40] on div "LOCKED" at bounding box center [398, 44] width 46 height 12
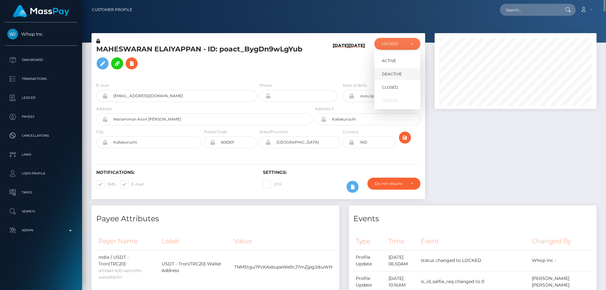
scroll to position [76, 162]
click at [398, 72] on span "DEACTIVE" at bounding box center [392, 74] width 20 height 6
select select "DEACTIVE"
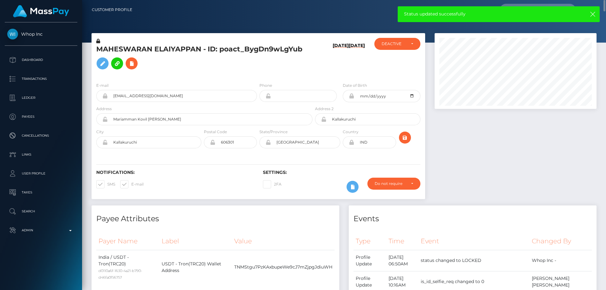
click at [158, 52] on h5 "MAHESWARAN ELAIYAPPAN - ID: poact_BygDn9wLgYub" at bounding box center [202, 59] width 213 height 28
copy h5 "MAHESWARAN ELAIYAPPAN - ID: poact_BygDn9wLgYub"
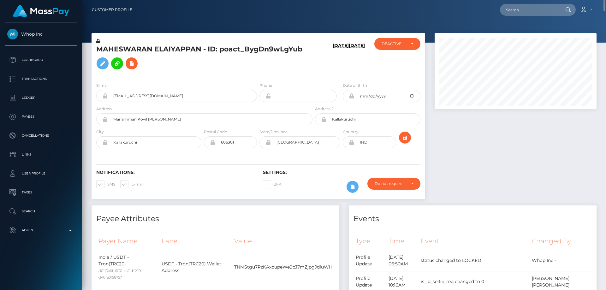
click at [526, 186] on div at bounding box center [516, 119] width 172 height 172
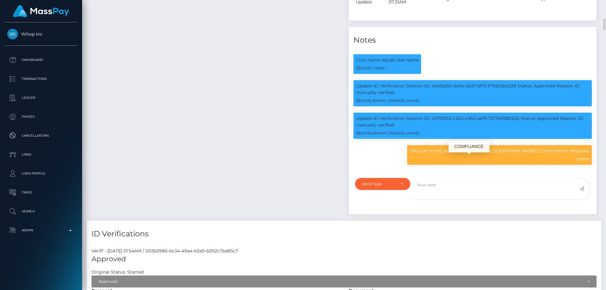
click at [501, 154] on p "The user is not allowed to send funds to Shuffle.com. Confirmation required." at bounding box center [500, 151] width 180 height 7
copy div "The user is not allowed to send funds to Shuffle.com. Confirmation required."
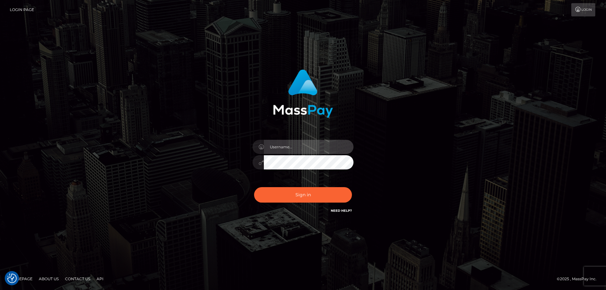
type input "[PERSON_NAME].Cirnat"
click at [351, 185] on div at bounding box center [296, 206] width 130 height 72
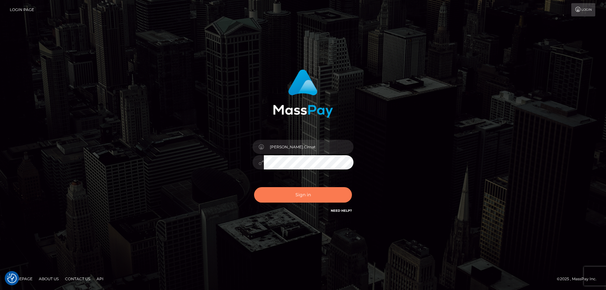
click at [293, 195] on button "Sign in" at bounding box center [303, 194] width 98 height 15
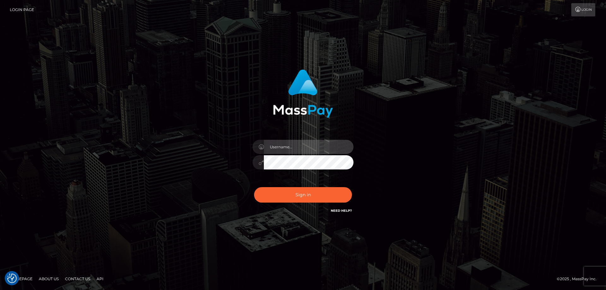
type input "[PERSON_NAME].Cirnat"
click at [350, 185] on div at bounding box center [296, 206] width 130 height 72
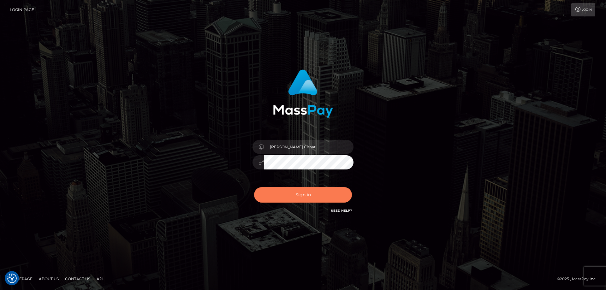
click at [301, 191] on button "Sign in" at bounding box center [303, 194] width 98 height 15
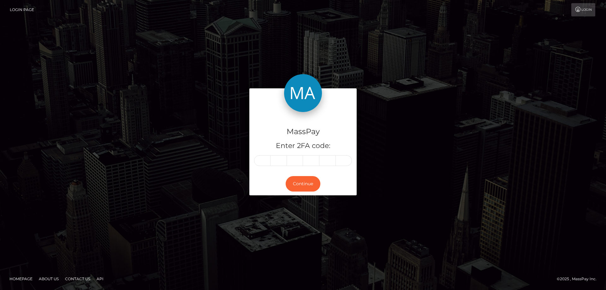
click at [256, 159] on input "text" at bounding box center [262, 160] width 16 height 11
type input "4"
type input "3"
type input "8"
type input "3"
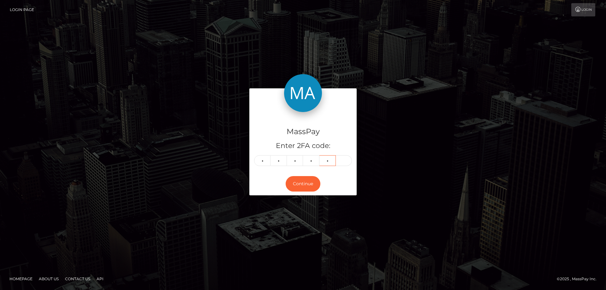
type input "8"
type input "2"
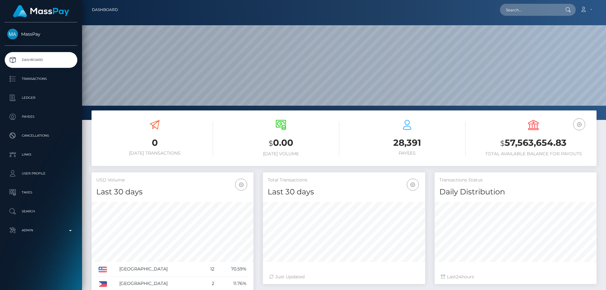
scroll to position [112, 162]
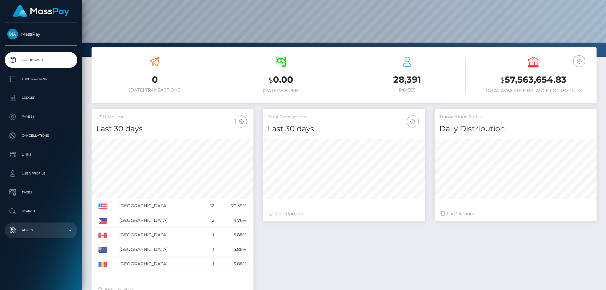
click at [47, 232] on p "Admin" at bounding box center [41, 230] width 68 height 9
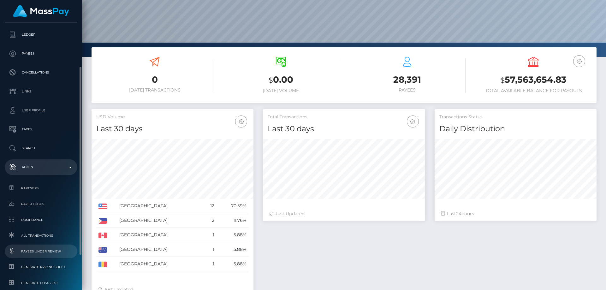
click at [50, 252] on span "Payees under Review" at bounding box center [41, 251] width 68 height 7
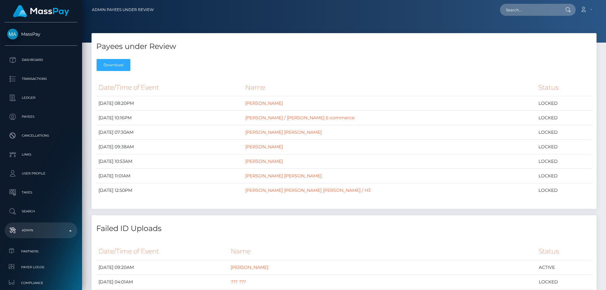
click at [219, 68] on div "Payees under Review Download" at bounding box center [344, 53] width 505 height 41
paste input "poact_BygDn9wLgYub"
type input "poact_BygDn9wLgYub"
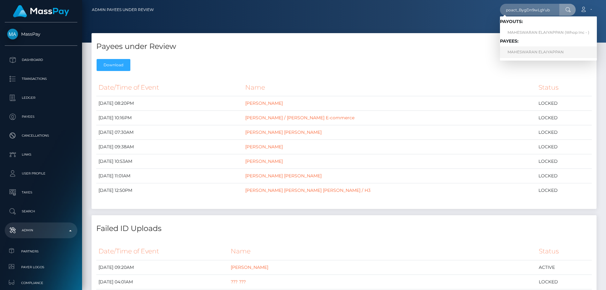
click at [528, 51] on link "MAHESWARAN ELAIYAPPAN" at bounding box center [548, 52] width 97 height 12
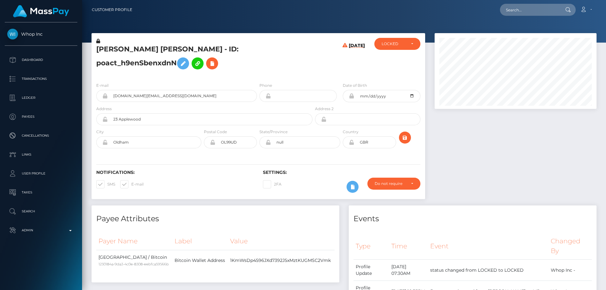
scroll to position [76, 162]
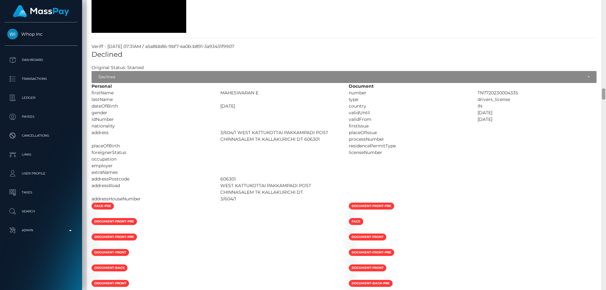
scroll to position [2533, 0]
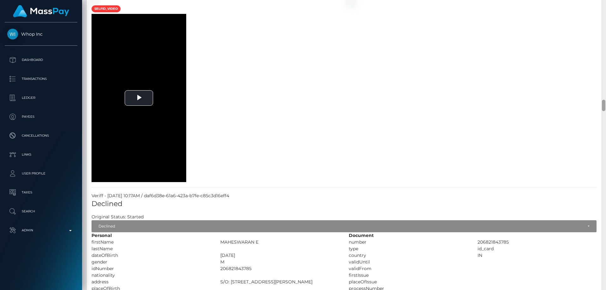
drag, startPoint x: 605, startPoint y: 107, endPoint x: 606, endPoint y: 190, distance: 83.4
click at [606, 190] on div at bounding box center [604, 145] width 5 height 290
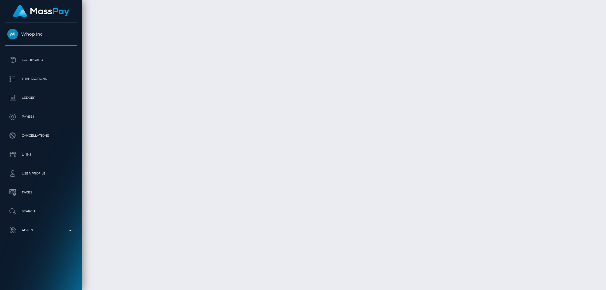
scroll to position [7064, 0]
drag, startPoint x: 604, startPoint y: 104, endPoint x: 594, endPoint y: 303, distance: 199.2
click at [594, 290] on html "Whop Inc Dashboard Transactions Ledger Payees Cancellations Links" at bounding box center [303, 145] width 606 height 290
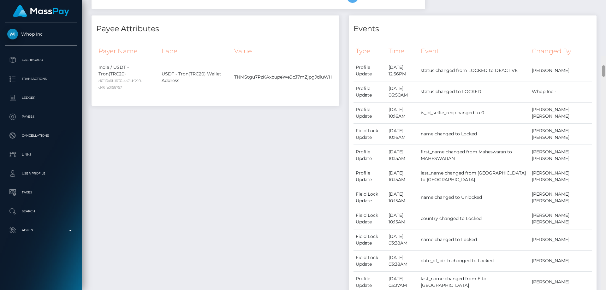
scroll to position [0, 0]
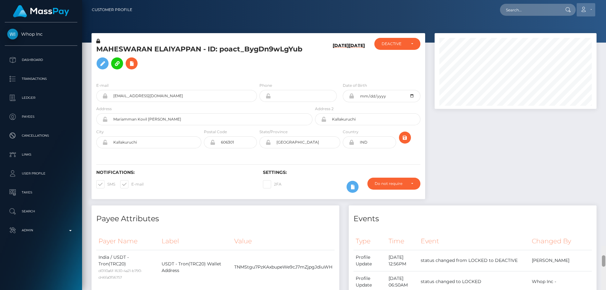
drag, startPoint x: 604, startPoint y: 70, endPoint x: 577, endPoint y: 12, distance: 64.3
click at [606, 0] on html "Whop Inc Dashboard Transactions Ledger Payees Cancellations Links" at bounding box center [303, 145] width 606 height 290
drag, startPoint x: 189, startPoint y: 96, endPoint x: 109, endPoint y: 93, distance: 80.0
click at [88, 96] on div "MAHESWARAN ELAIYAPPAN - ID: poact_BygDn9wLgYub 09/24/25 09/24/25" at bounding box center [258, 119] width 343 height 172
paste input "easyearn05+0a8299d3b3@gmail.com"
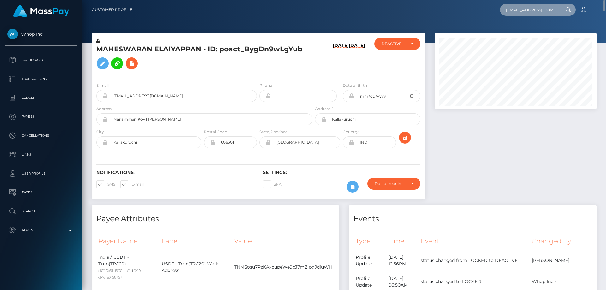
scroll to position [0, 24]
type input "easyearn05+0a8299d3b3@gmail.com"
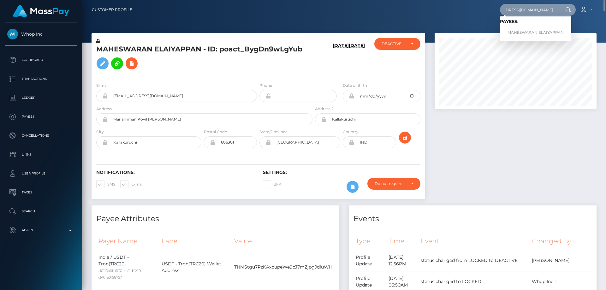
scroll to position [0, 0]
click at [542, 34] on link "MAHESWARAN ELAIYAPPAN" at bounding box center [535, 33] width 71 height 12
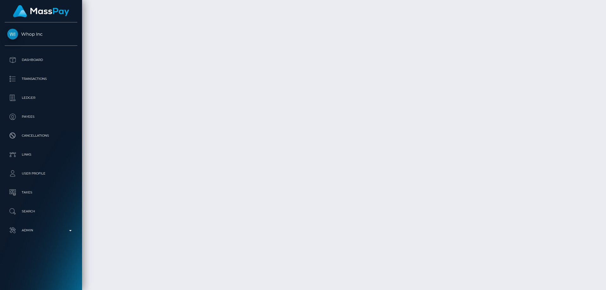
scroll to position [4554, 0]
drag, startPoint x: 606, startPoint y: 178, endPoint x: 606, endPoint y: 244, distance: 66.0
click at [606, 245] on div at bounding box center [604, 145] width 5 height 290
drag, startPoint x: 605, startPoint y: 185, endPoint x: 606, endPoint y: 295, distance: 109.6
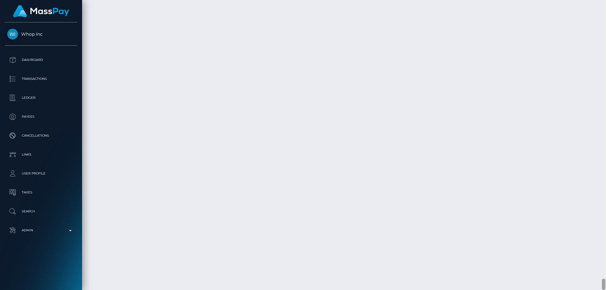
click at [606, 290] on html "Whop Inc Dashboard Transactions Ledger Payees Cancellations Links" at bounding box center [303, 145] width 606 height 290
drag, startPoint x: 455, startPoint y: 231, endPoint x: 447, endPoint y: 225, distance: 10.1
copy td "$212.56 USD"
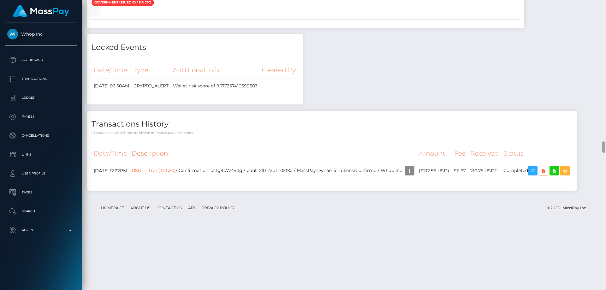
scroll to position [3879, 0]
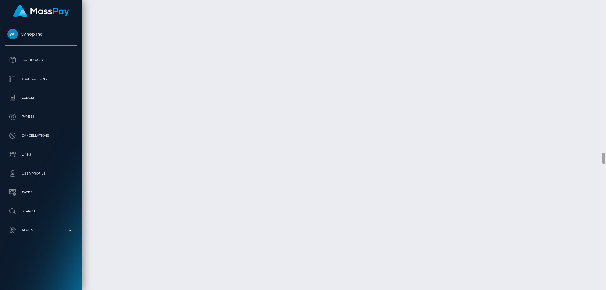
drag, startPoint x: 606, startPoint y: 146, endPoint x: 606, endPoint y: 46, distance: 100.1
click at [606, 46] on div at bounding box center [604, 145] width 5 height 290
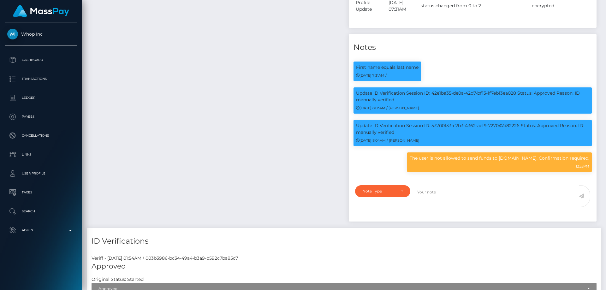
scroll to position [0, 0]
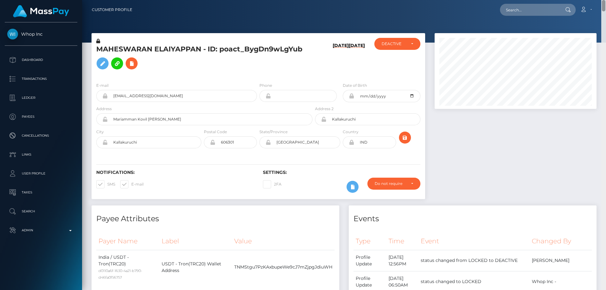
drag, startPoint x: 605, startPoint y: 159, endPoint x: 606, endPoint y: -9, distance: 167.4
click at [606, 0] on html "Whop Inc Dashboard Transactions Ledger Payees Cancellations Links" at bounding box center [303, 145] width 606 height 290
drag, startPoint x: 604, startPoint y: 53, endPoint x: 605, endPoint y: -3, distance: 56.2
click at [605, 0] on html "Whop Inc Dashboard Transactions Ledger Payees Cancellations Links" at bounding box center [303, 145] width 606 height 290
drag, startPoint x: 373, startPoint y: 141, endPoint x: 358, endPoint y: 143, distance: 15.9
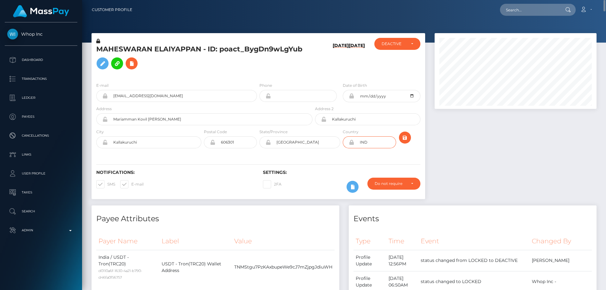
click at [358, 143] on input "IND" at bounding box center [375, 142] width 42 height 12
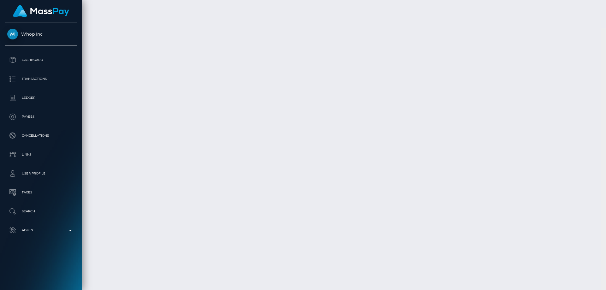
scroll to position [7064, 0]
drag, startPoint x: 604, startPoint y: 141, endPoint x: 606, endPoint y: 285, distance: 144.4
click at [606, 285] on div at bounding box center [604, 145] width 5 height 290
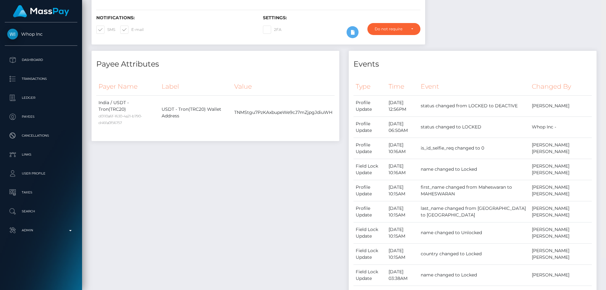
scroll to position [0, 0]
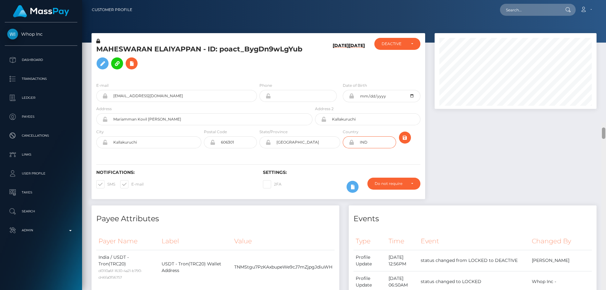
drag, startPoint x: 605, startPoint y: 274, endPoint x: 606, endPoint y: -12, distance: 285.9
click at [606, 0] on html "Whop Inc Dashboard Transactions Ledger Payees Cancellations Links" at bounding box center [303, 145] width 606 height 290
drag, startPoint x: 200, startPoint y: 49, endPoint x: 99, endPoint y: 51, distance: 100.2
click at [99, 51] on h5 "MAHESWARAN ELAIYAPPAN - ID: poact_BygDn9wLgYub" at bounding box center [202, 59] width 213 height 28
copy h5 "MAHESWARAN ELAIYAPPAN"
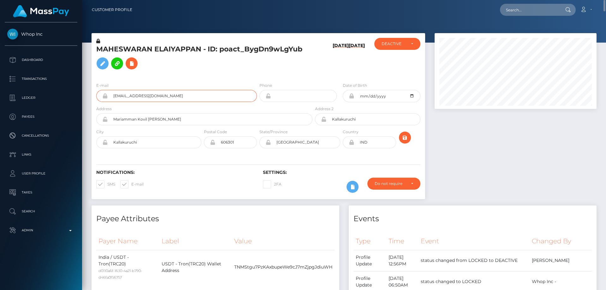
drag, startPoint x: 194, startPoint y: 97, endPoint x: 103, endPoint y: 98, distance: 90.7
click at [103, 98] on div "easyearn05+0a8299d3b3@gmail.com" at bounding box center [176, 96] width 161 height 12
click at [250, 63] on h5 "MAHESWARAN ELAIYAPPAN - ID: poact_BygDn9wLgYub" at bounding box center [202, 59] width 213 height 28
click at [29, 237] on link "Admin" at bounding box center [41, 231] width 73 height 16
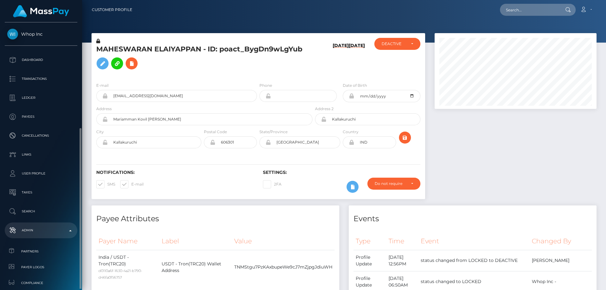
scroll to position [63, 0]
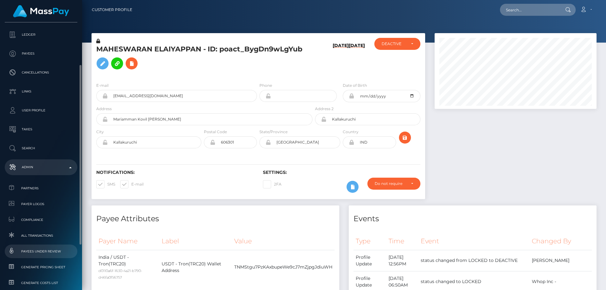
click at [47, 252] on span "Payees under Review" at bounding box center [41, 251] width 68 height 7
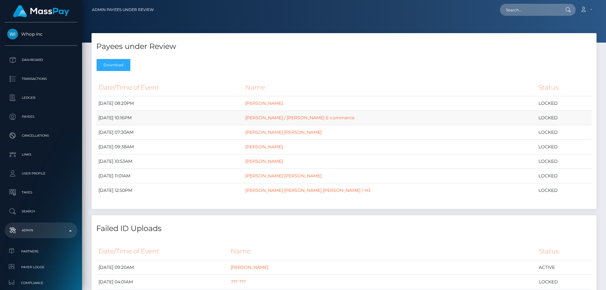
scroll to position [63, 0]
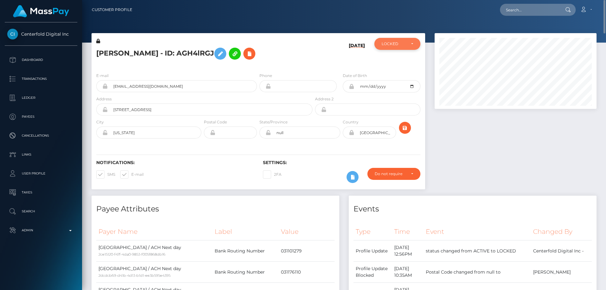
click at [393, 48] on div "LOCKED" at bounding box center [398, 44] width 46 height 12
click at [393, 62] on span "ACTIVE" at bounding box center [389, 61] width 14 height 6
select select "ACTIVE"
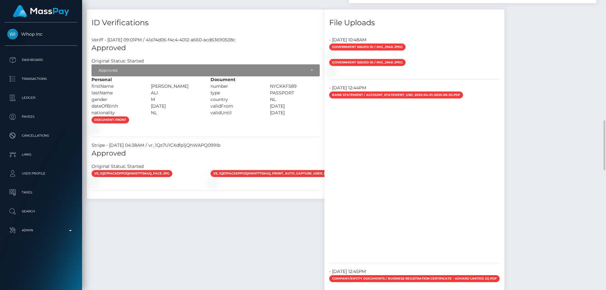
scroll to position [569, 0]
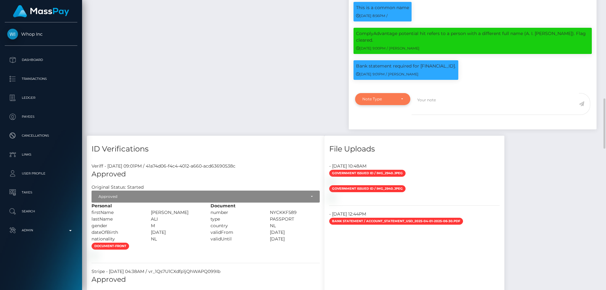
click at [381, 105] on div "Note Type" at bounding box center [382, 99] width 55 height 12
click at [383, 132] on span "Compliance" at bounding box center [374, 130] width 23 height 6
select select "COMPLIANCE"
click at [451, 108] on textarea at bounding box center [495, 104] width 167 height 22
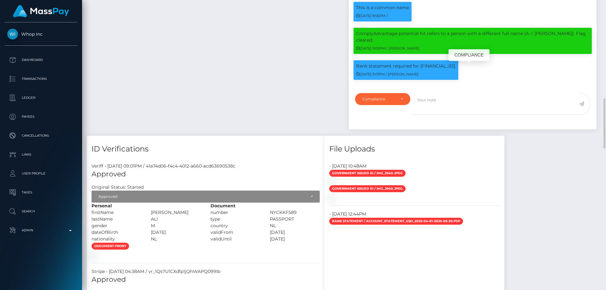
click at [453, 69] on p "Bank statement required for [FINANCIAL_ID]." at bounding box center [406, 66] width 100 height 7
copy p "[FINANCIAL_ID]"
click at [436, 103] on textarea at bounding box center [495, 104] width 167 height 22
click at [435, 103] on textarea at bounding box center [495, 104] width 167 height 22
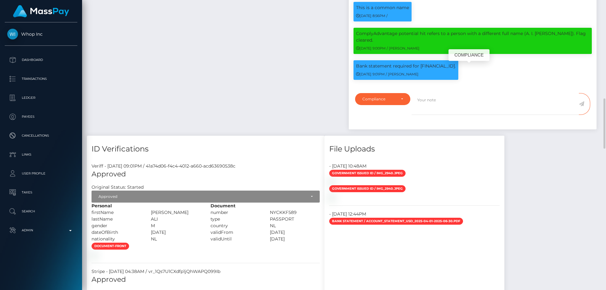
click at [435, 69] on p "Bank statement required for [FINANCIAL_ID]." at bounding box center [406, 66] width 100 height 7
copy p "[FINANCIAL_ID]"
click at [444, 108] on textarea at bounding box center [495, 104] width 167 height 22
click at [435, 73] on div "Bank statement required for DE27202208000040055834. 09/03/25 9:01PM / Alexandra…" at bounding box center [406, 70] width 105 height 20
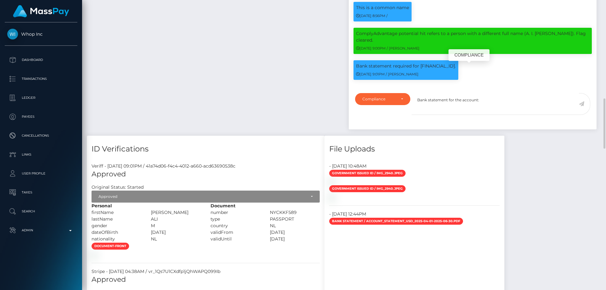
click at [435, 69] on p "Bank statement required for [FINANCIAL_ID]." at bounding box center [406, 66] width 100 height 7
copy p "[FINANCIAL_ID]"
click at [509, 105] on textarea "Bank statement for the account:" at bounding box center [495, 104] width 167 height 22
paste textarea "[FINANCIAL_ID]"
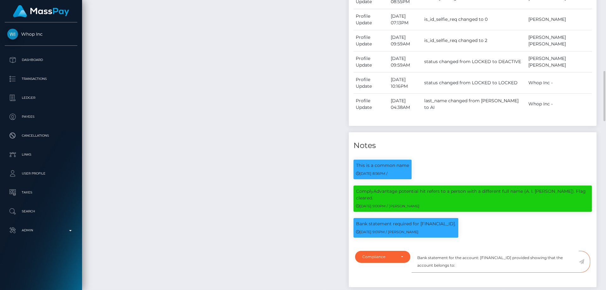
click at [482, 270] on textarea "Bank statement for the account: DE27202208000040055834 provided showing that th…" at bounding box center [495, 262] width 167 height 22
type textarea "Bank statement for the account: [FINANCIAL_ID] provided showing that the accoun…"
click at [582, 264] on icon at bounding box center [581, 261] width 5 height 5
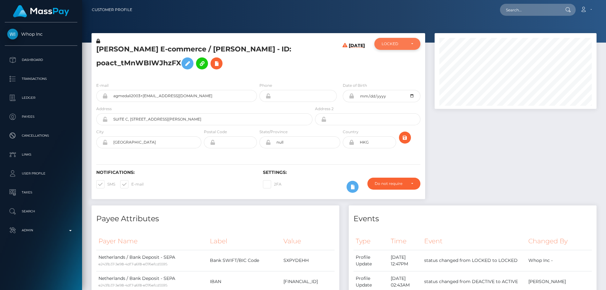
scroll to position [315782, 315696]
click at [391, 46] on div "LOCKED" at bounding box center [394, 43] width 24 height 5
click at [391, 74] on span "DEACTIVE" at bounding box center [392, 74] width 20 height 6
select select "DEACTIVE"
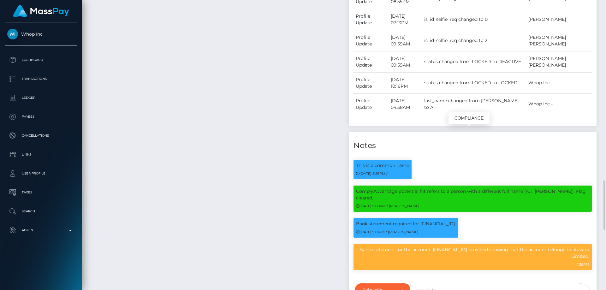
scroll to position [505, 0]
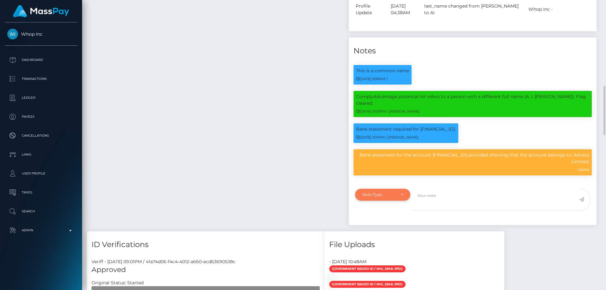
drag, startPoint x: 388, startPoint y: 194, endPoint x: 391, endPoint y: 201, distance: 7.6
click at [389, 198] on div "Note Type" at bounding box center [382, 195] width 55 height 12
click at [381, 228] on span "Compliance" at bounding box center [374, 225] width 23 height 6
select select "COMPLIANCE"
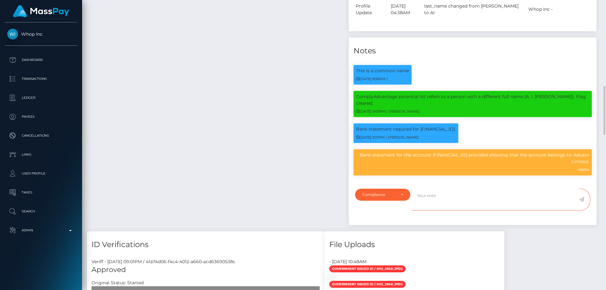
click at [442, 204] on textarea at bounding box center [495, 200] width 167 height 22
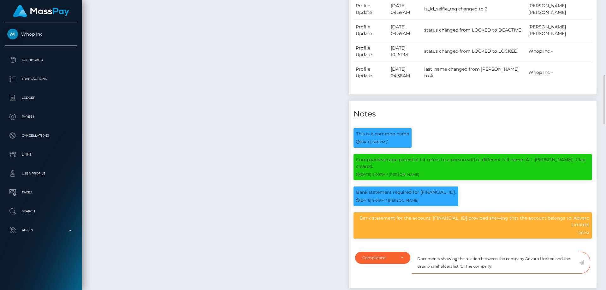
type textarea "Documents showing the relation between the company Advaro Limited and the user.…"
click at [583, 265] on icon at bounding box center [581, 262] width 5 height 5
click at [310, 199] on div "Payee Attributes Payer Name Label Value Netherlands / Bank Deposit - SEPA e243f…" at bounding box center [215, 28] width 257 height 531
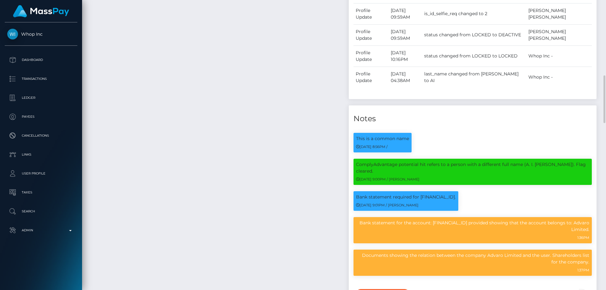
scroll to position [76, 162]
click at [196, 246] on div "Payee Attributes Payer Name Label Value Netherlands / Bank Deposit - SEPA e243f…" at bounding box center [215, 39] width 257 height 585
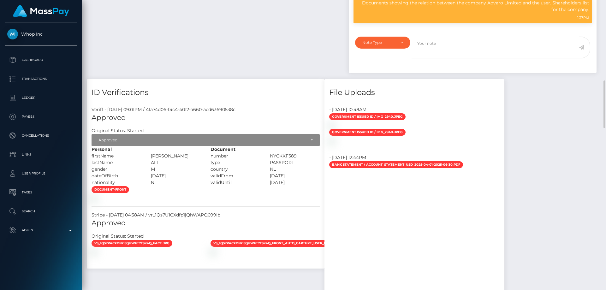
scroll to position [617, 0]
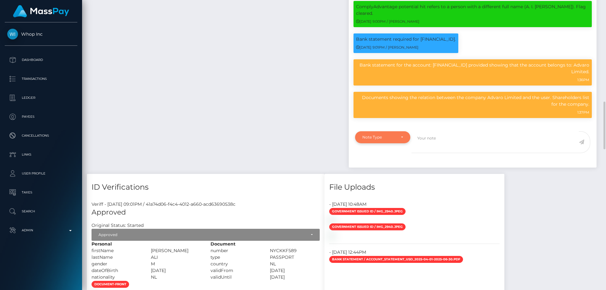
click at [376, 143] on div "Note Type" at bounding box center [382, 137] width 55 height 12
click at [383, 170] on span "Compliance" at bounding box center [374, 168] width 23 height 6
select select "COMPLIANCE"
click at [436, 146] on textarea at bounding box center [495, 142] width 167 height 22
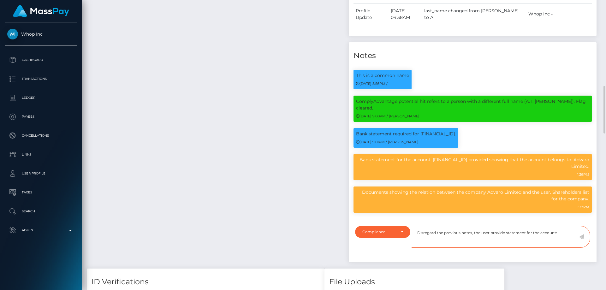
click at [570, 235] on textarea "Disregard the previous notes, the user provide statement for the account:" at bounding box center [495, 237] width 167 height 22
paste textarea "8480340534"
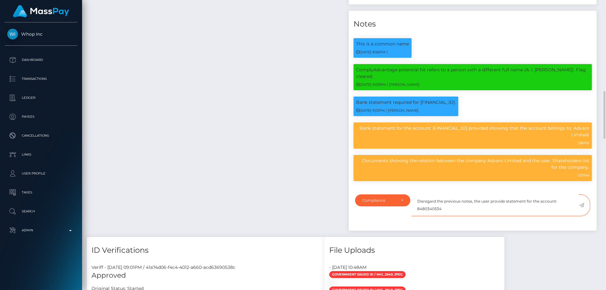
type textarea "Disregard the previous notes, the user provide statement for the account: 84803…"
click at [582, 208] on icon at bounding box center [581, 205] width 5 height 5
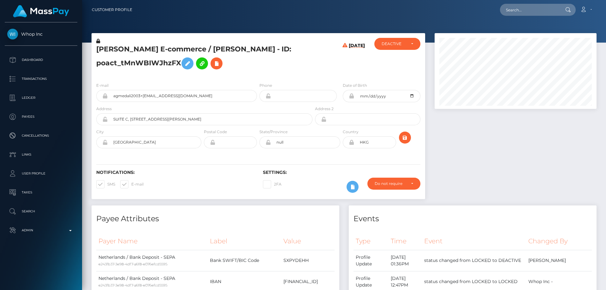
scroll to position [76, 162]
click at [304, 53] on h5 "[PERSON_NAME] E-commerce / [PERSON_NAME] - ID: poact_tMnWBIWJhzFX" at bounding box center [202, 59] width 213 height 28
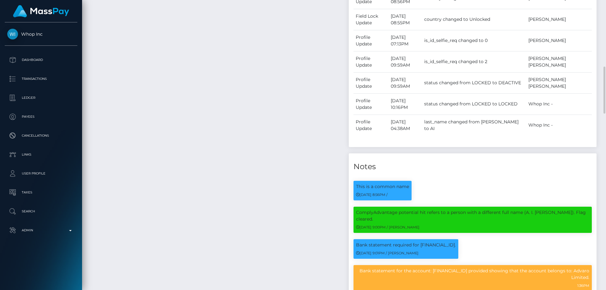
scroll to position [537, 0]
